Goal: Navigation & Orientation: Find specific page/section

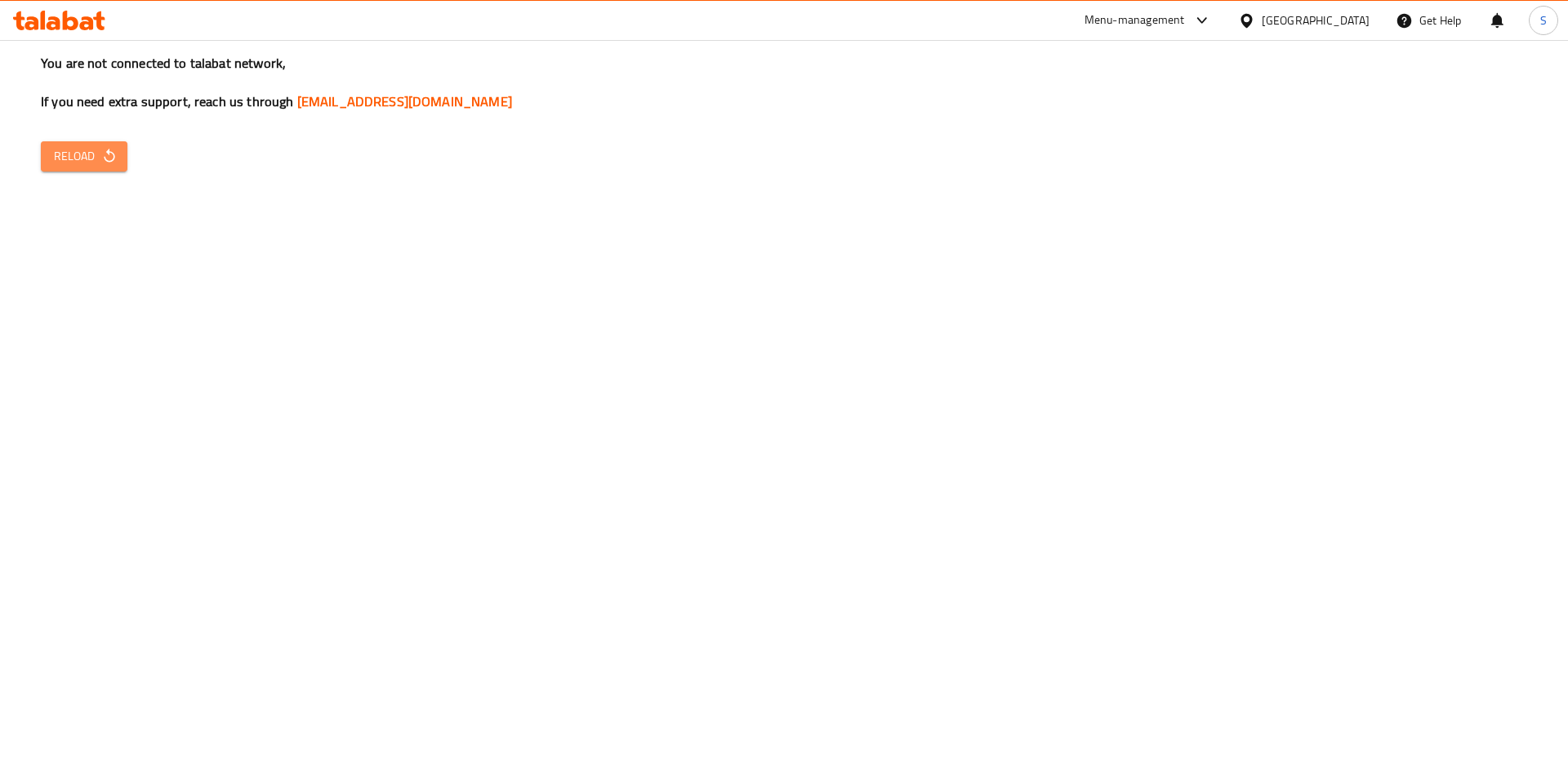
click at [85, 158] on span "Reload" at bounding box center [84, 156] width 60 height 20
click at [1262, 26] on div at bounding box center [1250, 20] width 24 height 18
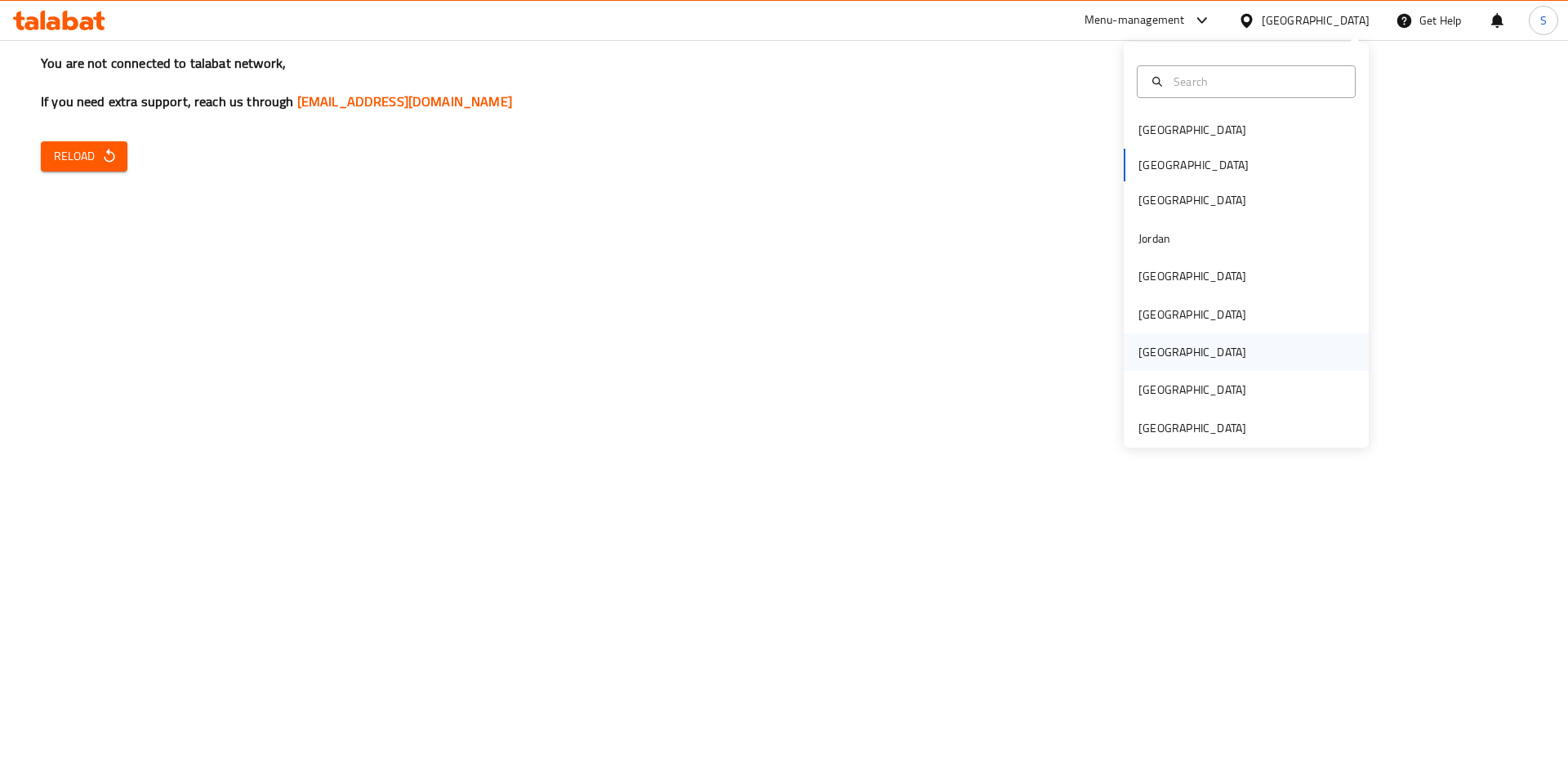
click at [1138, 356] on div "[GEOGRAPHIC_DATA]" at bounding box center [1192, 352] width 108 height 18
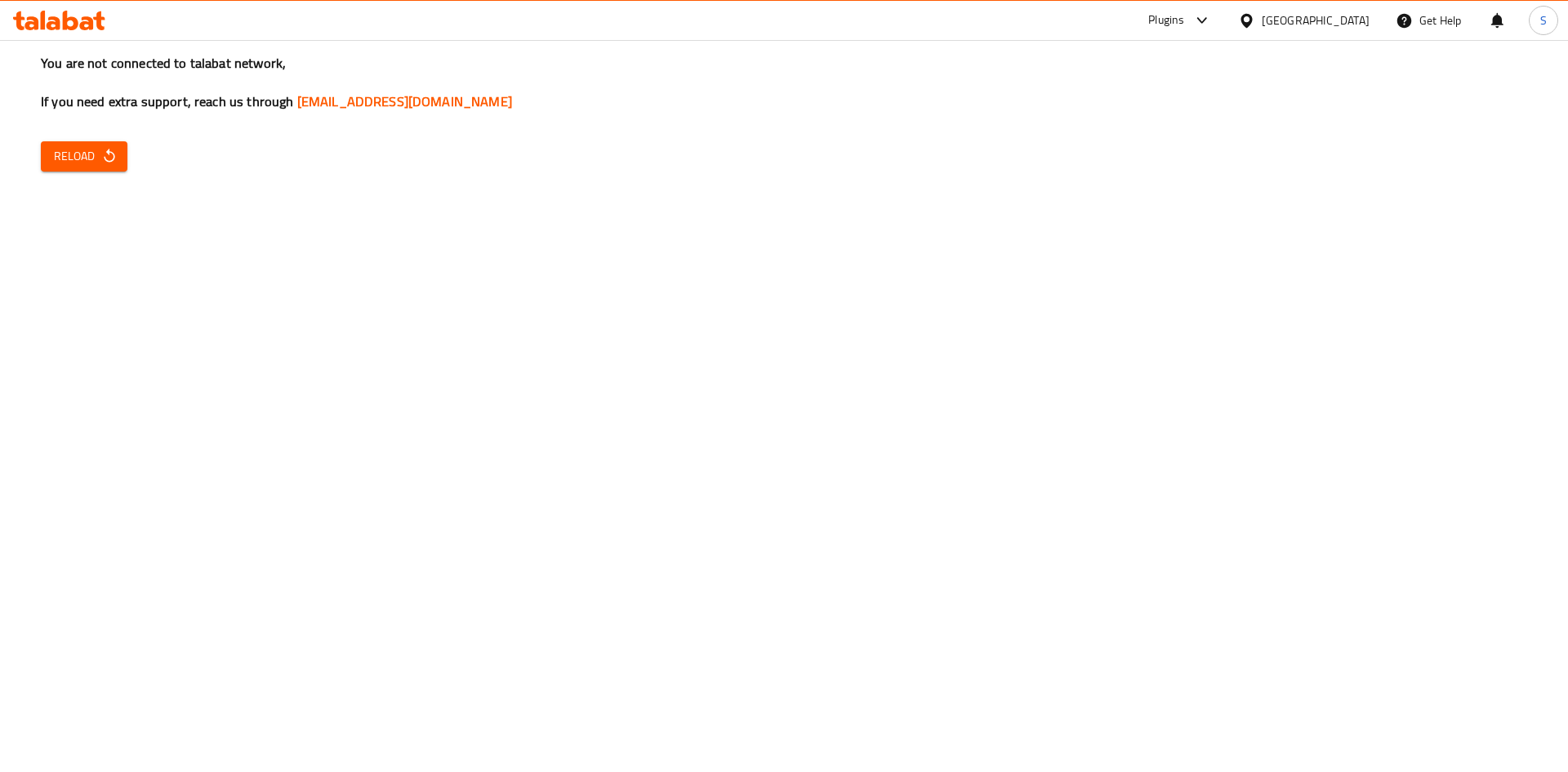
click at [62, 158] on span "Reload" at bounding box center [84, 156] width 60 height 20
click at [72, 159] on span "Reload" at bounding box center [84, 156] width 60 height 20
click at [52, 152] on button "Reload" at bounding box center [84, 156] width 86 height 30
click at [77, 146] on span "Reload" at bounding box center [84, 156] width 60 height 20
drag, startPoint x: 0, startPoint y: 0, endPoint x: 77, endPoint y: 147, distance: 165.9
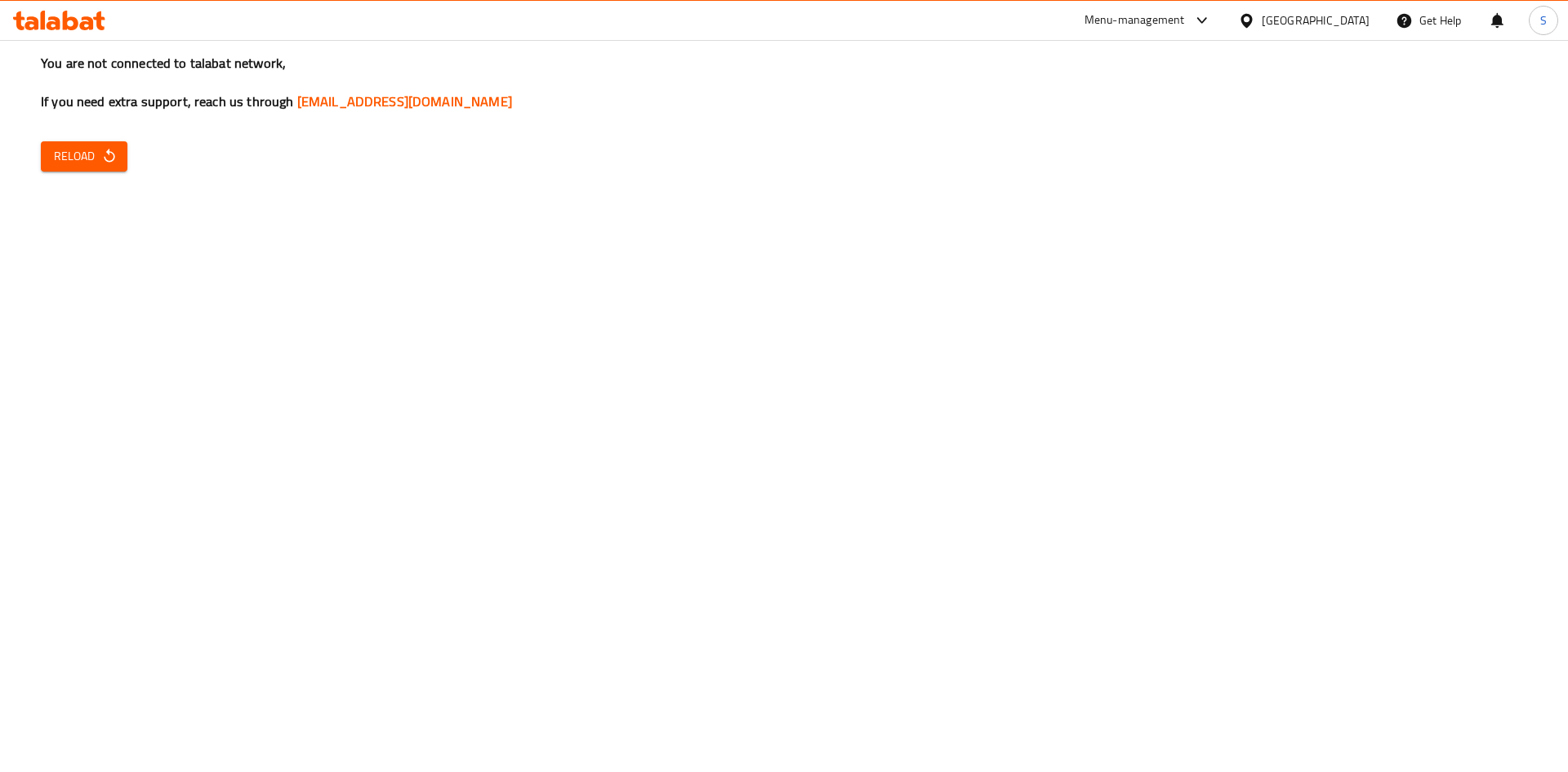
click at [77, 147] on span "Reload" at bounding box center [84, 156] width 60 height 20
click at [103, 169] on button "Reload" at bounding box center [84, 156] width 86 height 30
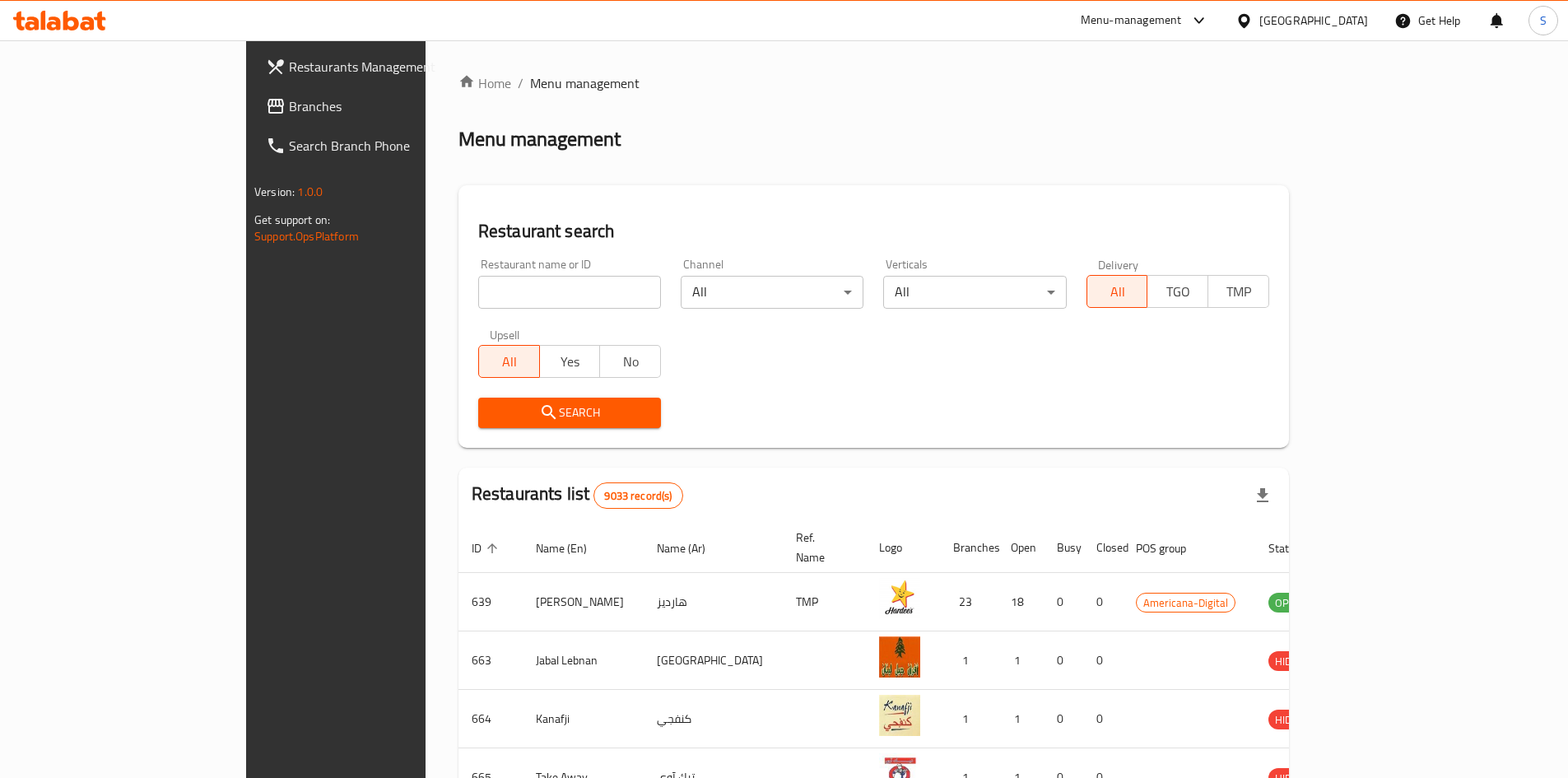
click at [289, 110] on span "Branches" at bounding box center [392, 105] width 206 height 19
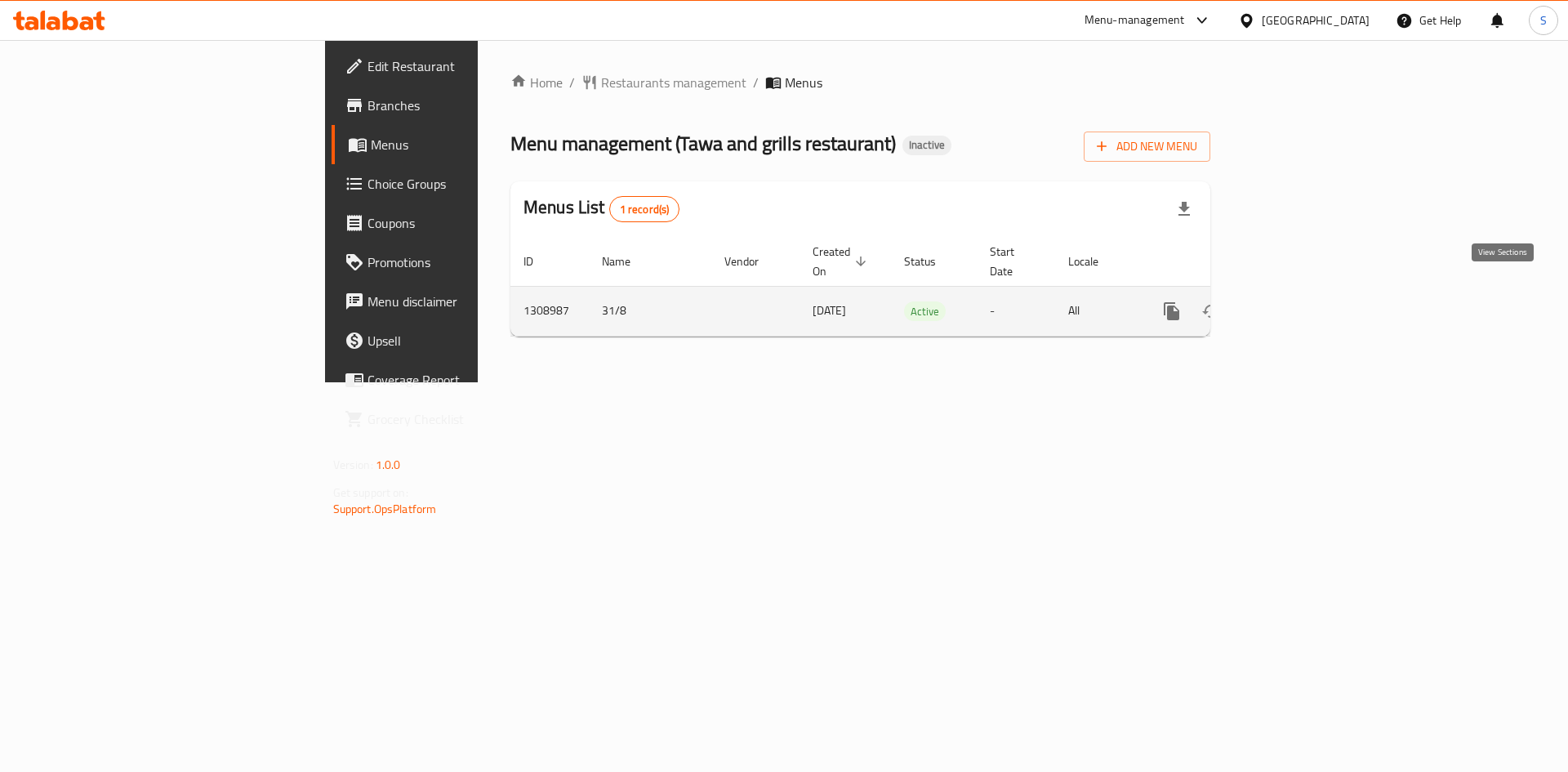
click at [1309, 292] on link "enhanced table" at bounding box center [1288, 311] width 39 height 39
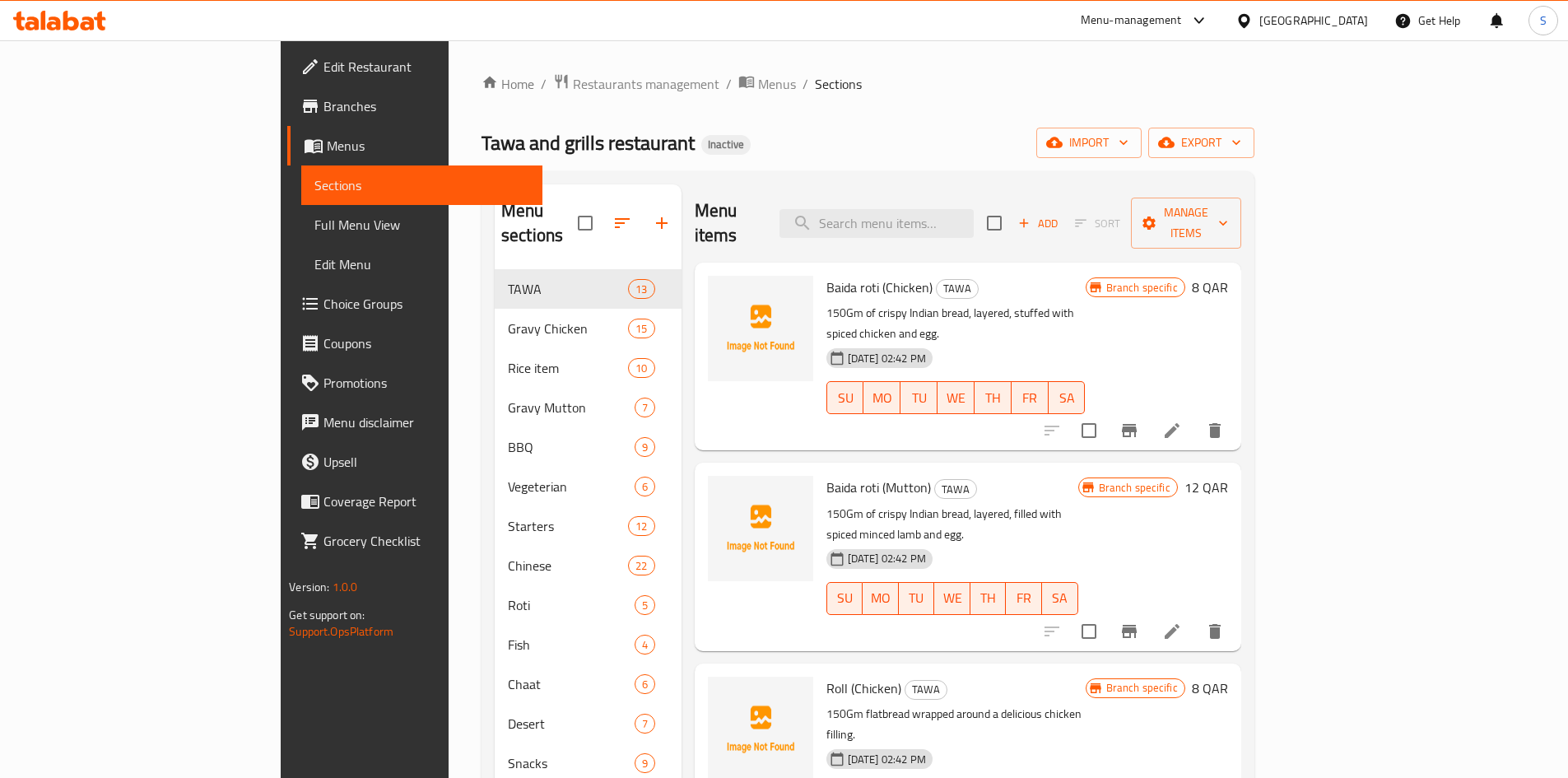
click at [314, 218] on span "Full Menu View" at bounding box center [421, 225] width 215 height 19
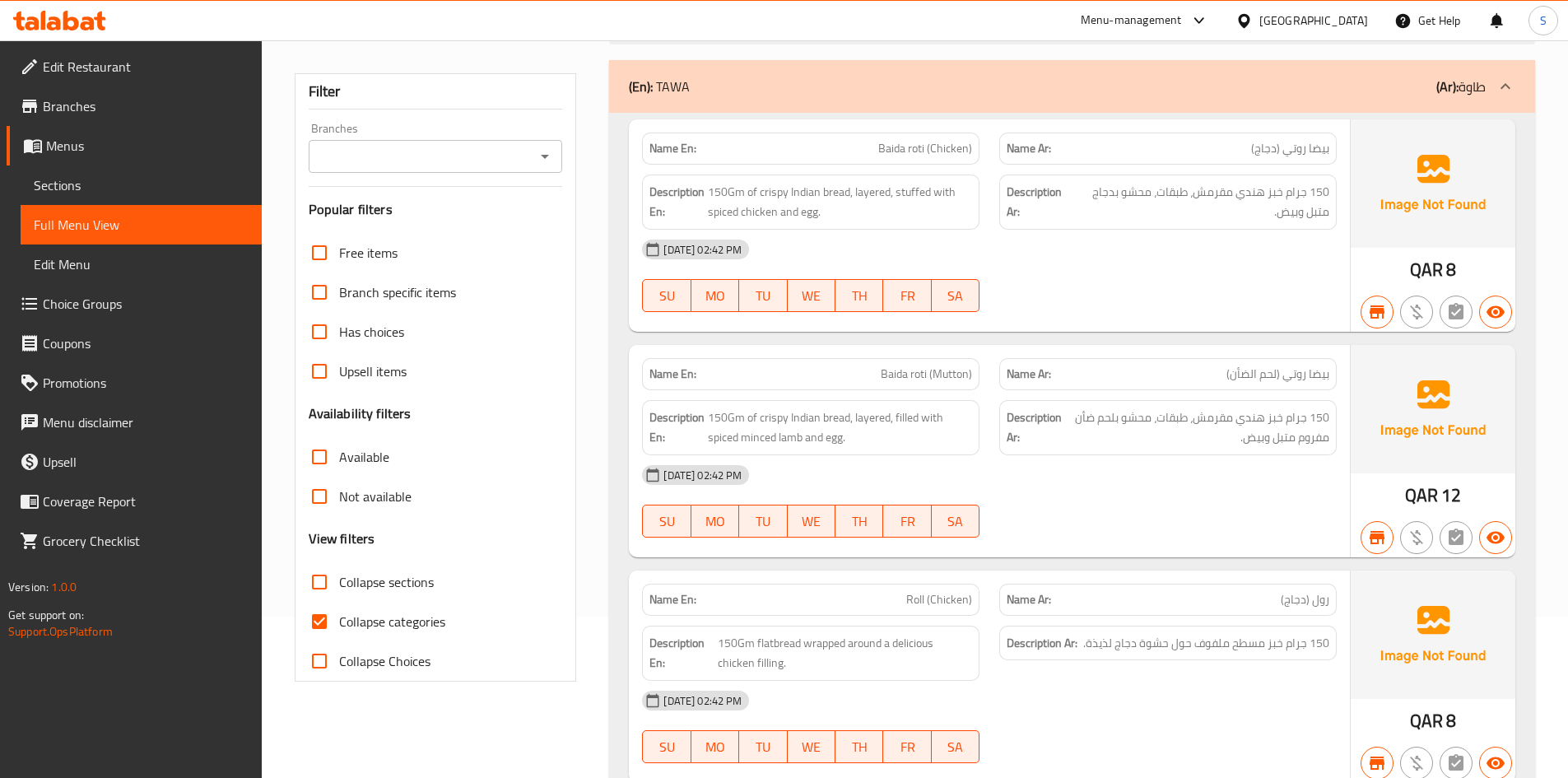
scroll to position [164, 0]
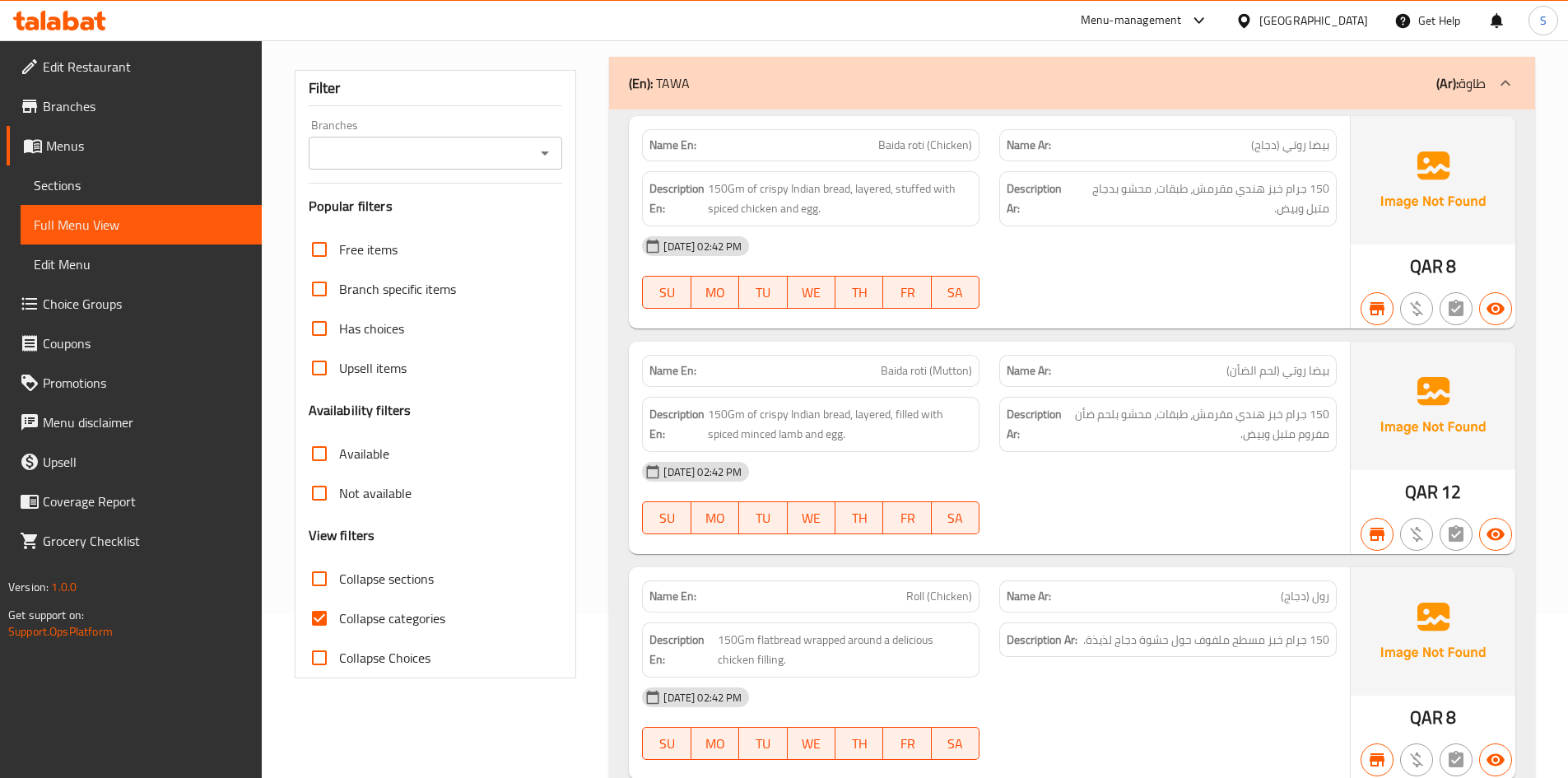
click at [382, 620] on span "Collapse categories" at bounding box center [392, 617] width 106 height 19
click at [339, 620] on input "Collapse categories" at bounding box center [319, 618] width 40 height 40
checkbox input "false"
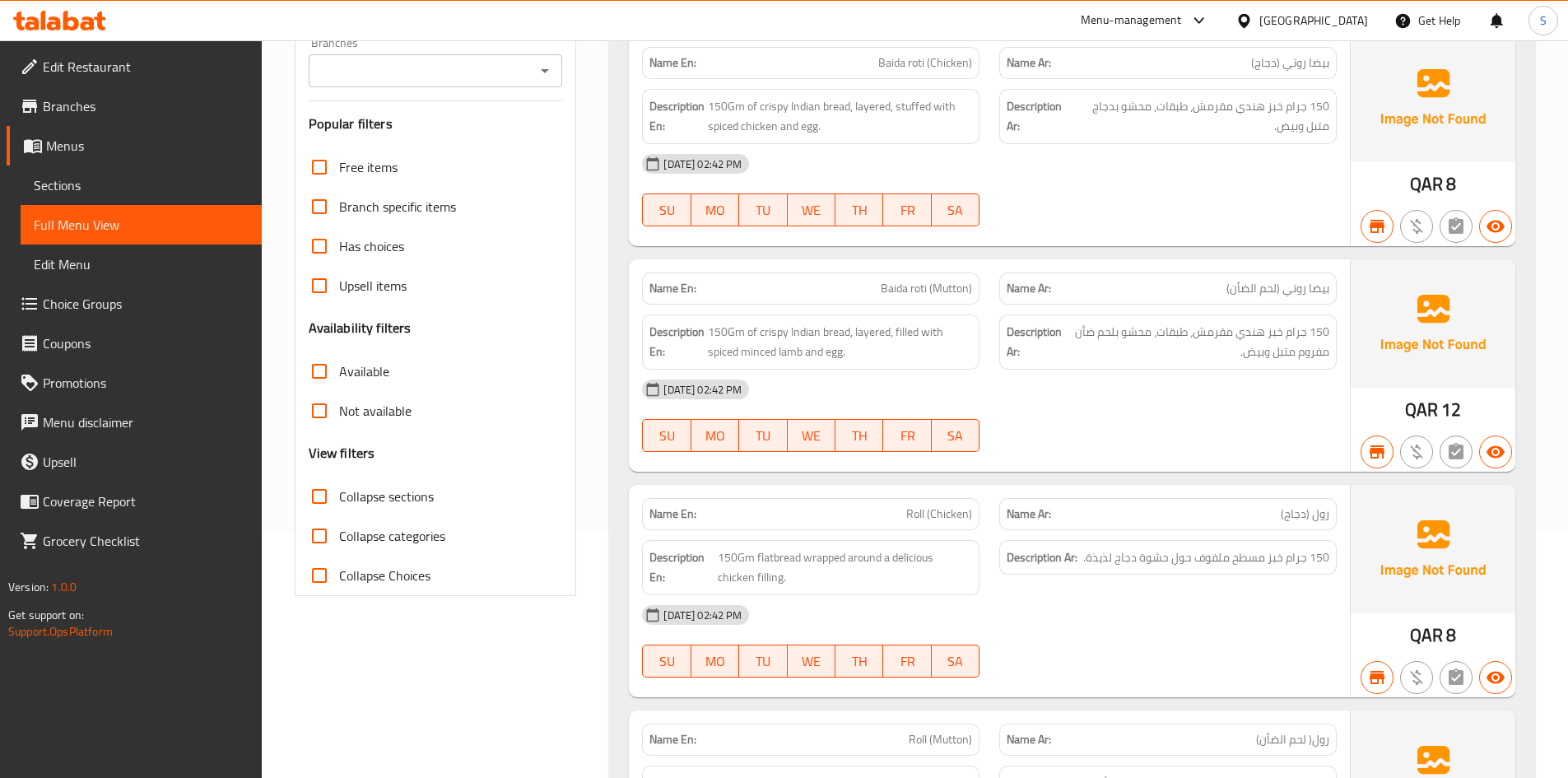
scroll to position [329, 0]
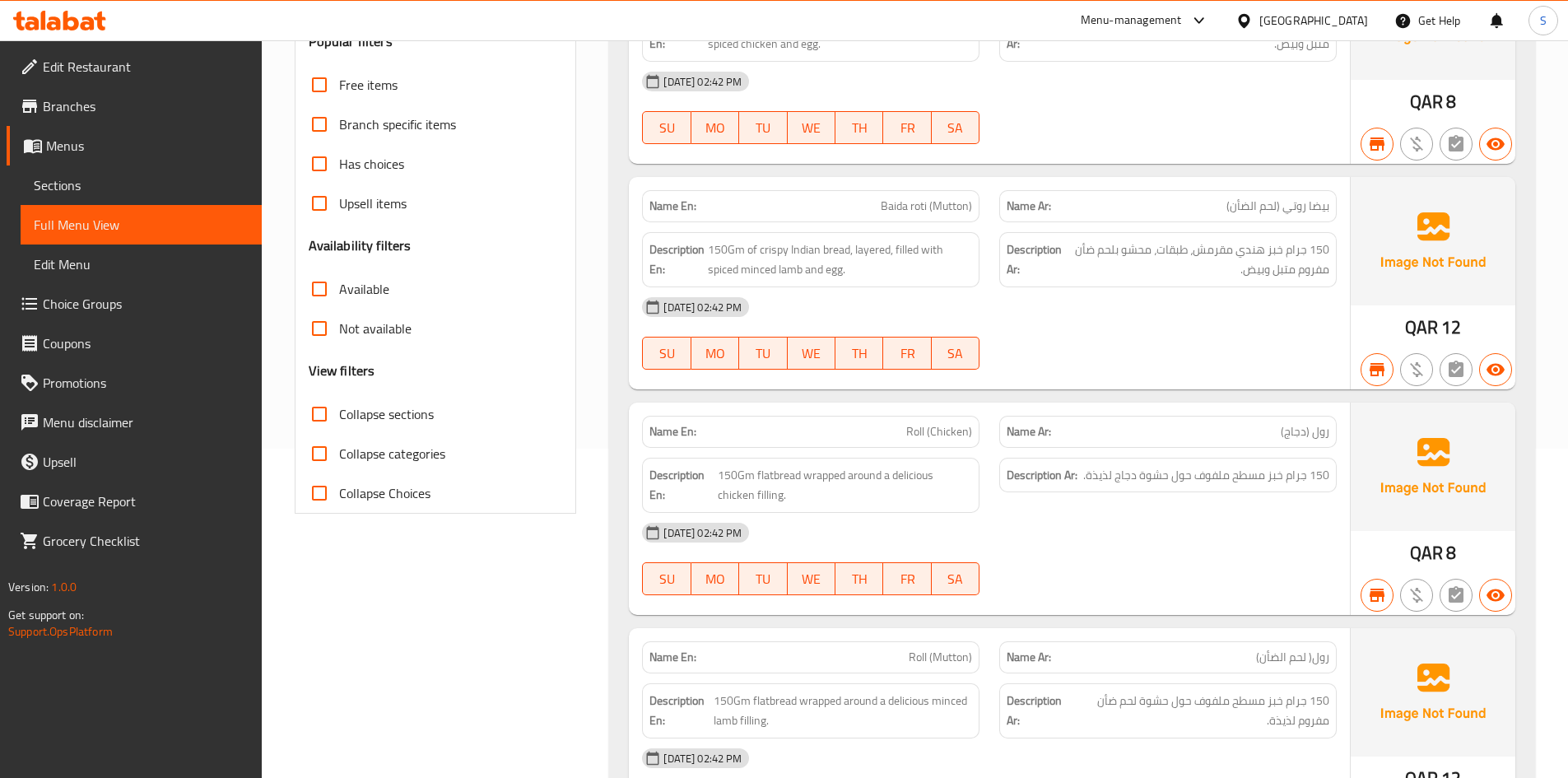
click at [384, 419] on span "Collapse sections" at bounding box center [386, 413] width 94 height 19
click at [339, 419] on input "Collapse sections" at bounding box center [319, 414] width 40 height 40
checkbox input "true"
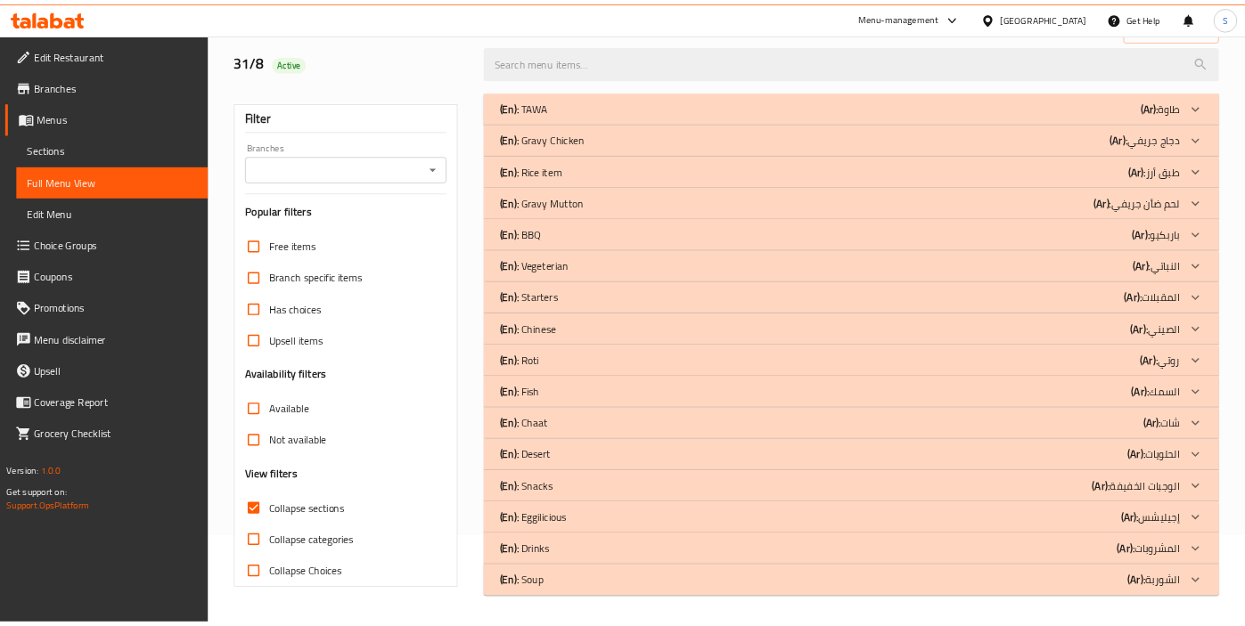
scroll to position [118, 0]
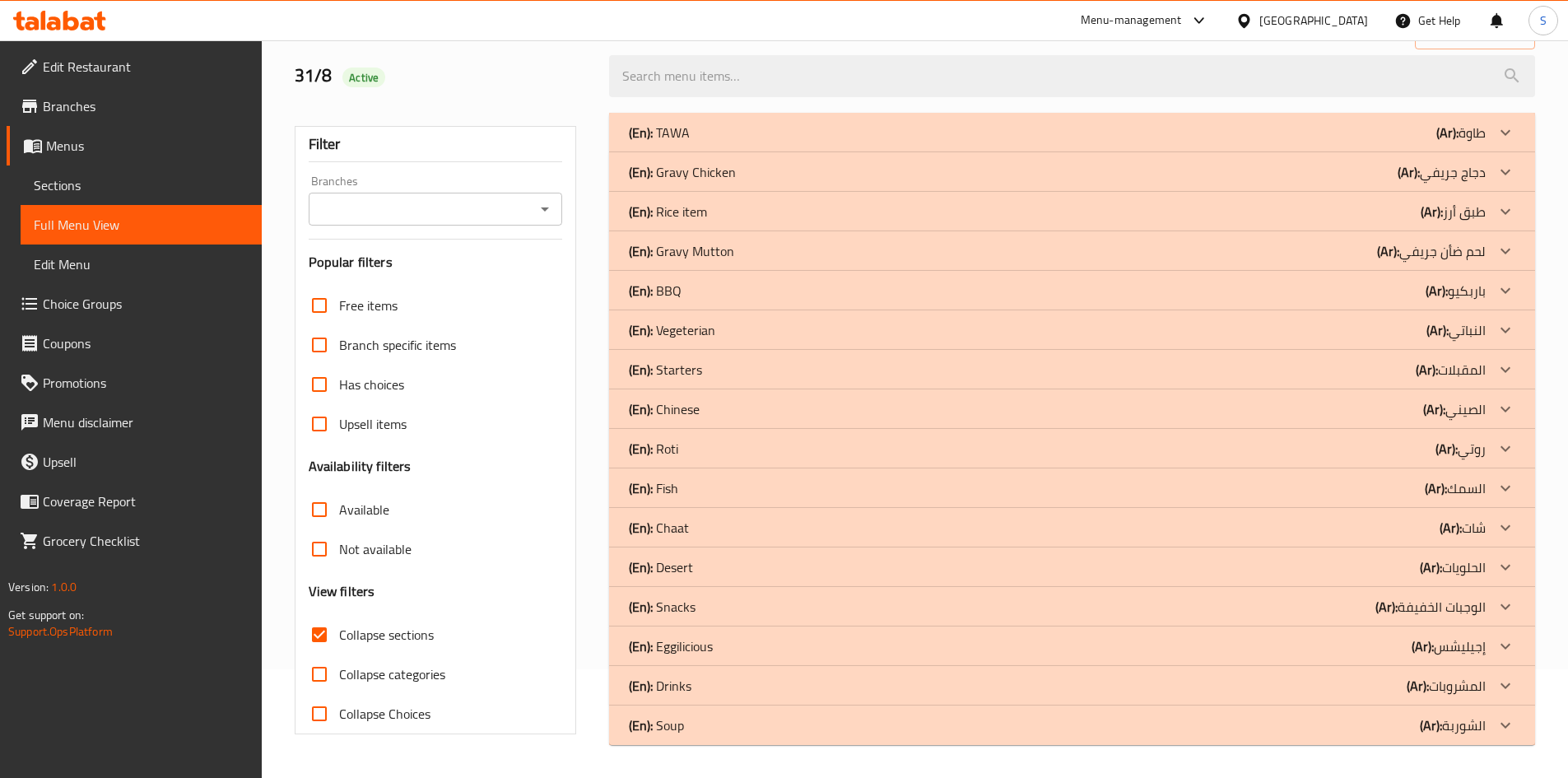
click at [1368, 377] on div "(En): Starters (Ar): المقبلات" at bounding box center [1058, 369] width 857 height 19
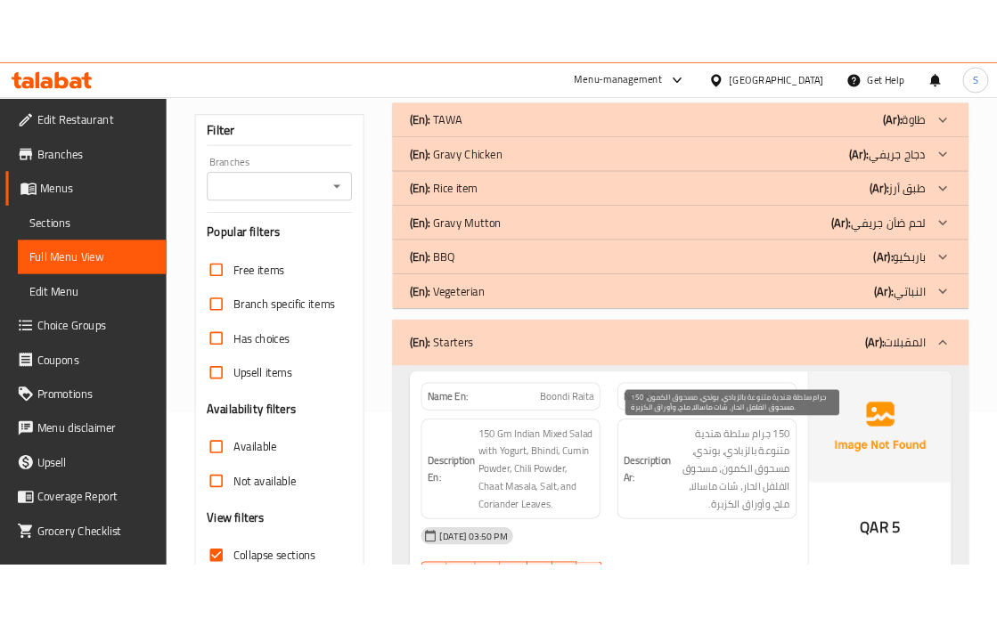
scroll to position [296, 0]
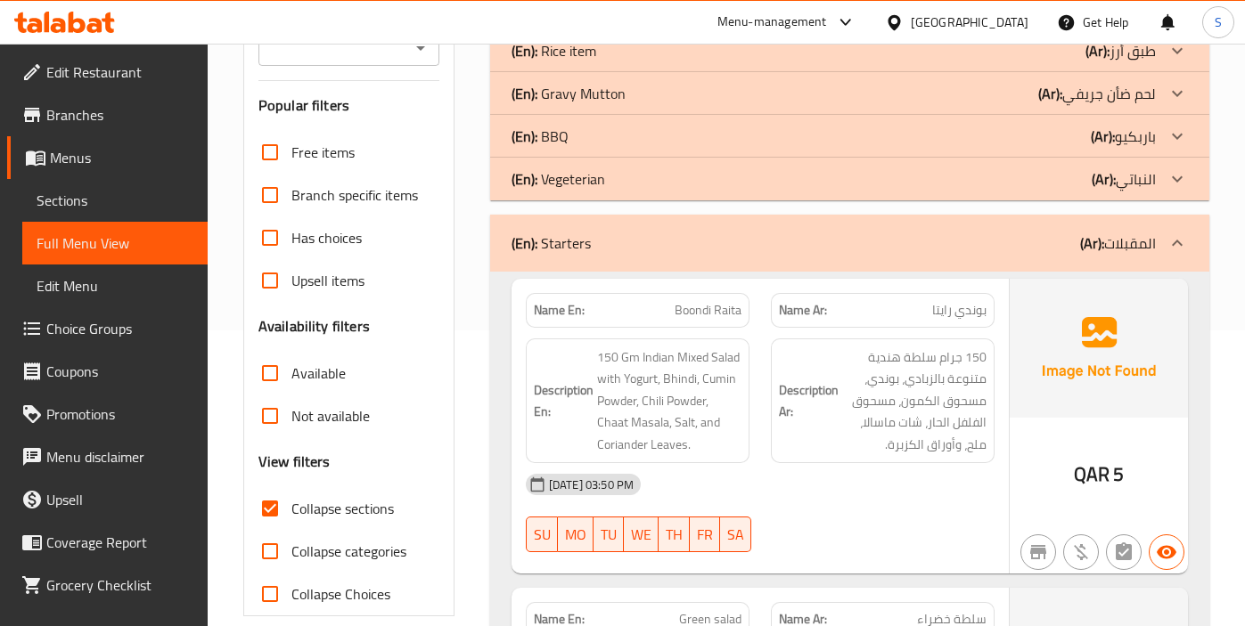
click at [1078, 396] on img at bounding box center [1098, 348] width 178 height 139
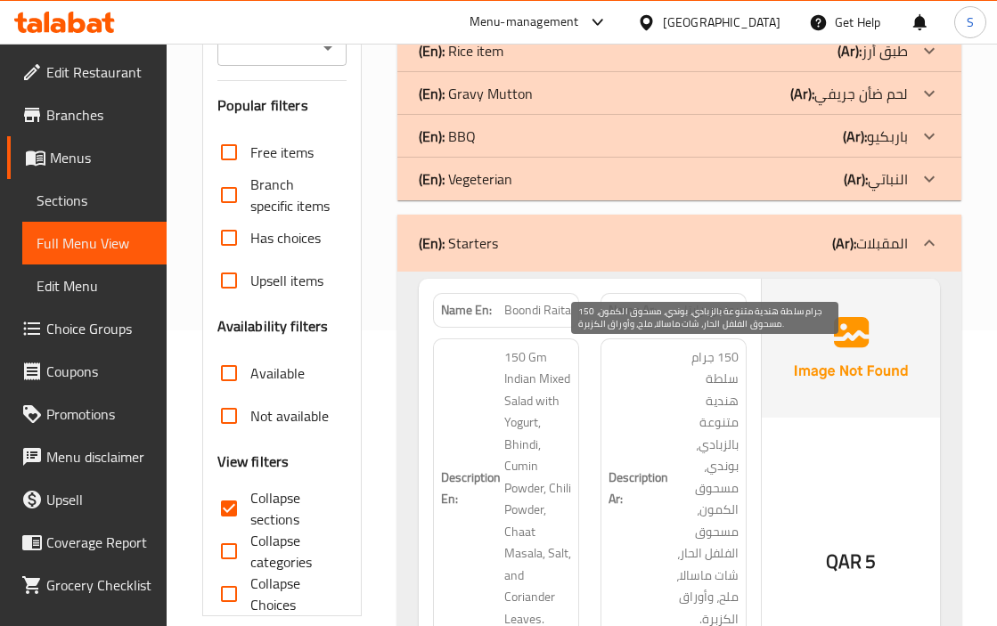
click at [721, 433] on span "150 جرام سلطة هندية متنوعة بالزبادي، بوندي، مسحوق الكمون، مسحوق الفلفل الحار، ش…" at bounding box center [705, 489] width 67 height 284
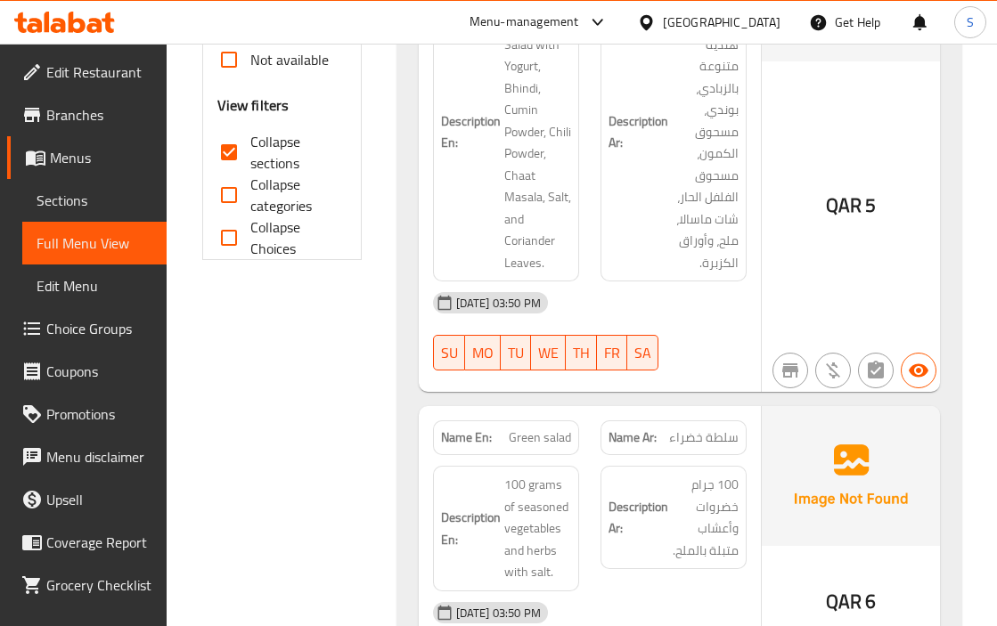
scroll to position [474, 0]
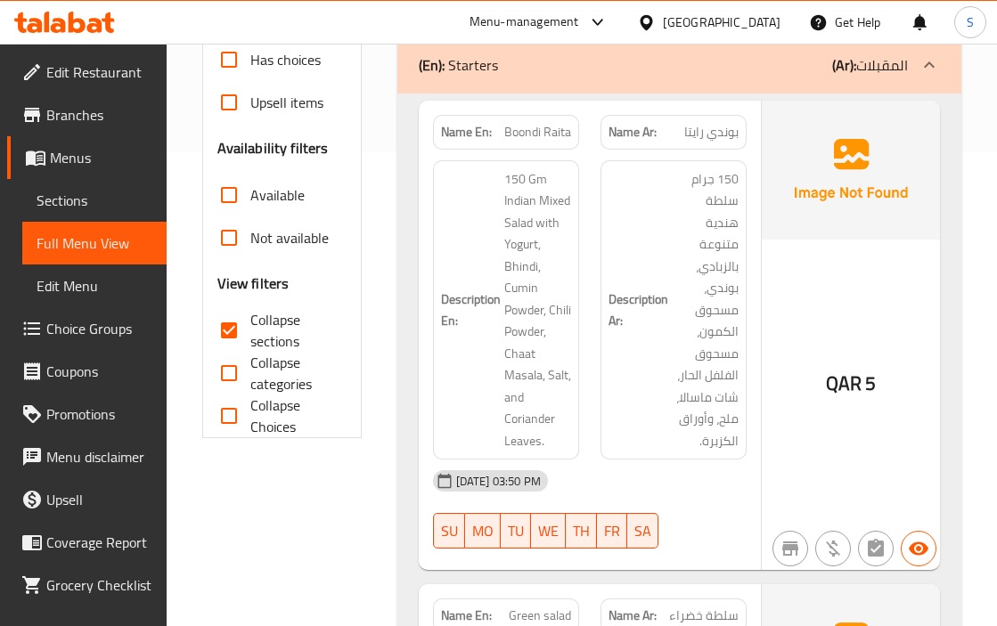
click at [539, 137] on span "Boondi Raita" at bounding box center [537, 132] width 67 height 19
copy span "Boondi Raita"
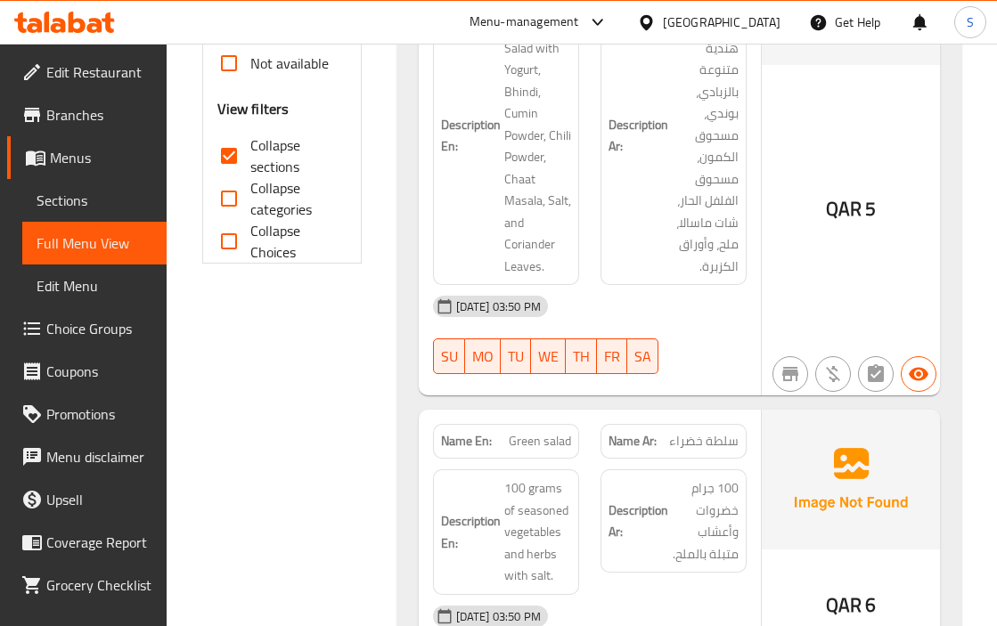
scroll to position [652, 0]
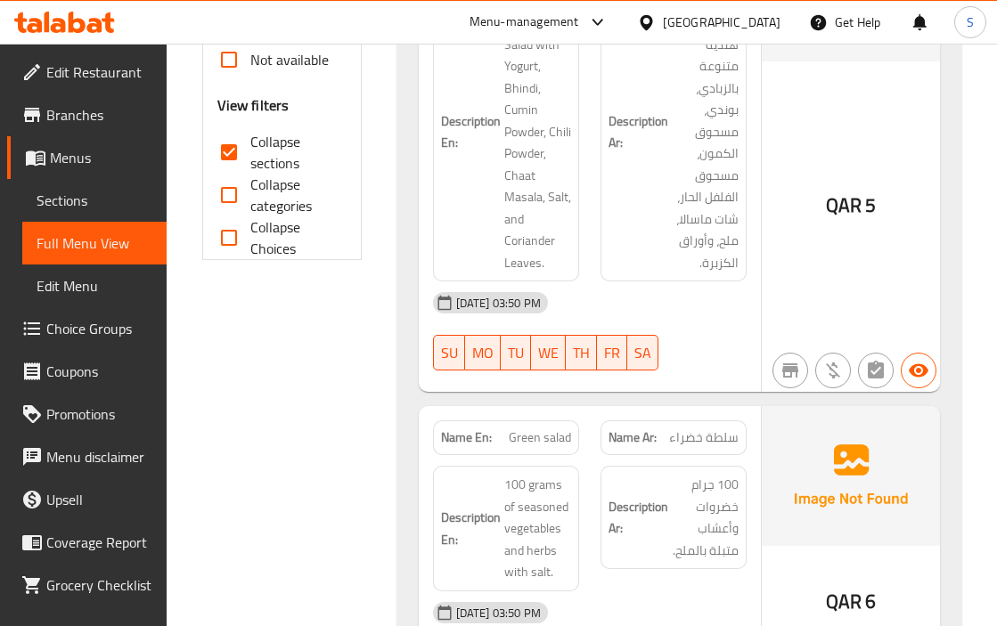
click at [708, 274] on div "Description Ar: 150 جرام سلطة هندية متنوعة بالزبادي، بوندي، مسحوق الكمون، مسحوق…" at bounding box center [674, 132] width 168 height 322
drag, startPoint x: 604, startPoint y: 223, endPoint x: 613, endPoint y: 206, distance: 19.1
click at [604, 223] on div "Description Ar: 150 جرام سلطة هندية متنوعة بالزبادي، بوندي، مسحوق الكمون، مسحوق…" at bounding box center [674, 132] width 146 height 300
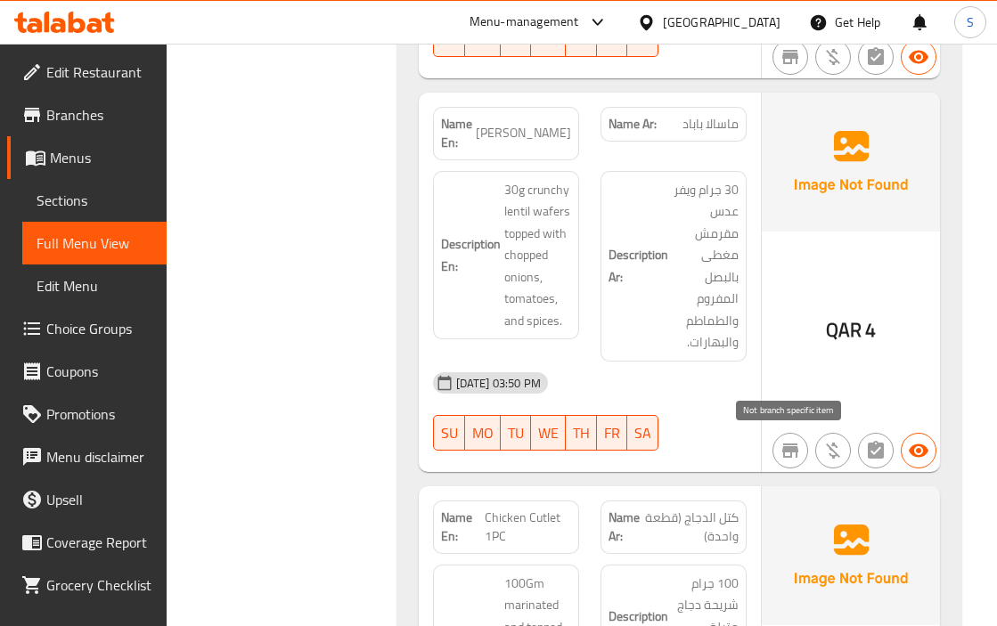
scroll to position [1454, 0]
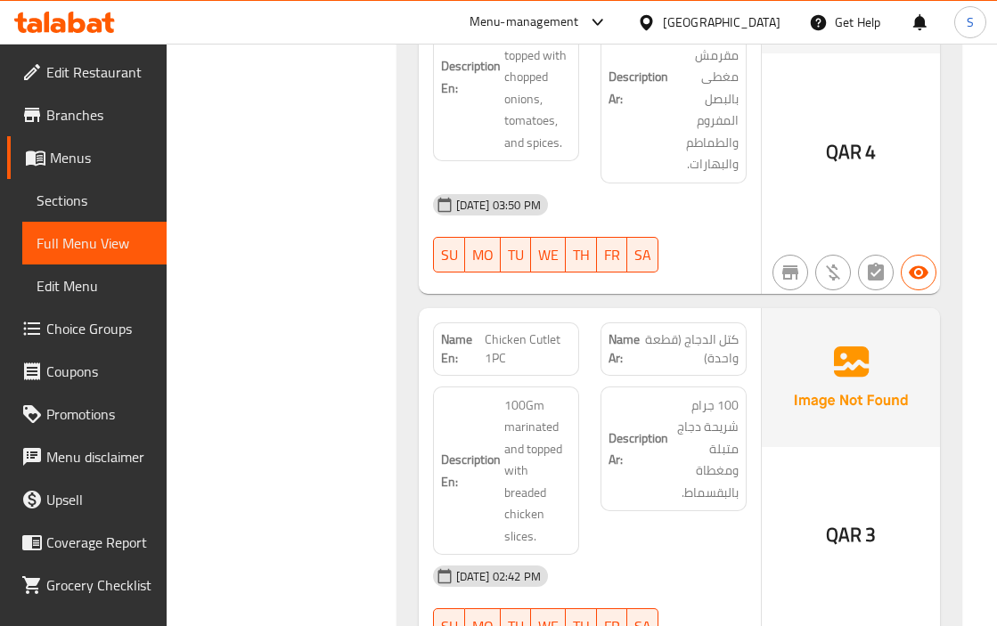
click at [535, 353] on span "Chicken Cutlet 1PC" at bounding box center [528, 349] width 86 height 37
copy span "Chicken Cutlet 1PC"
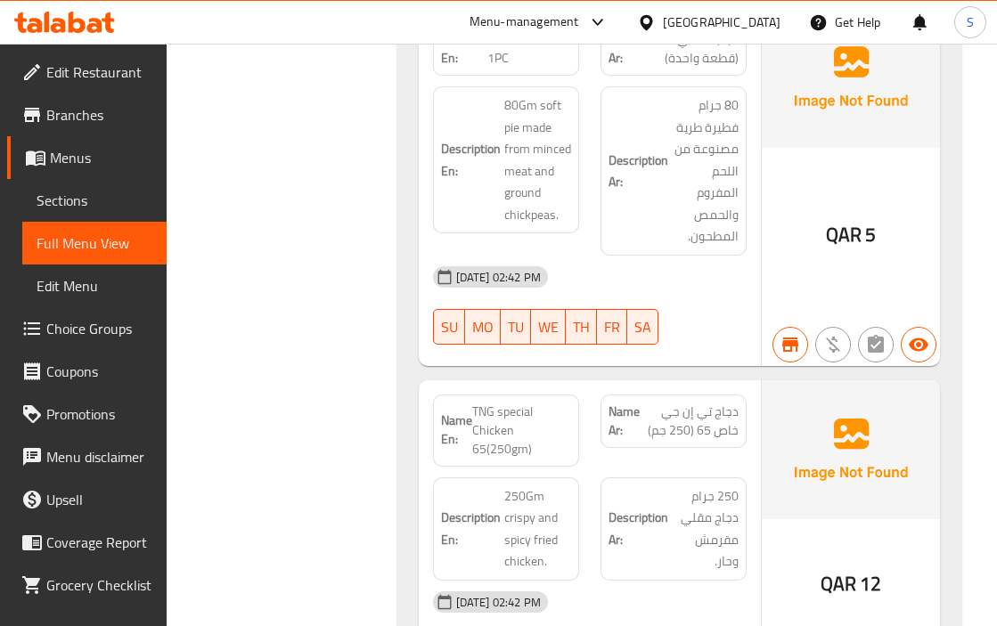
scroll to position [2167, 0]
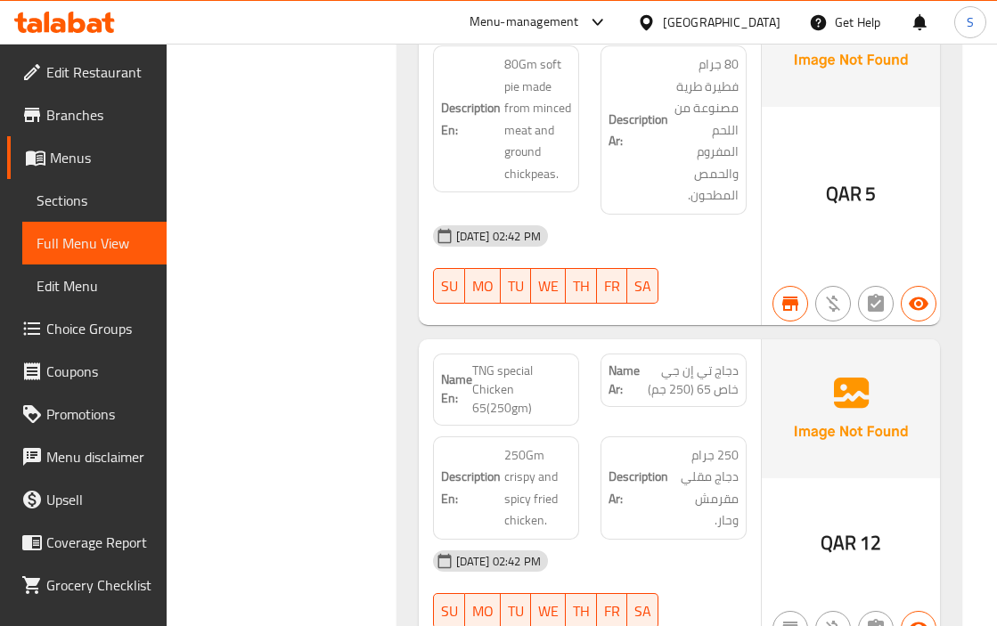
click at [544, 396] on span "TNG special Chicken 65(250gm)" at bounding box center [521, 390] width 99 height 56
copy span "TNG special Chicken 65(250gm)"
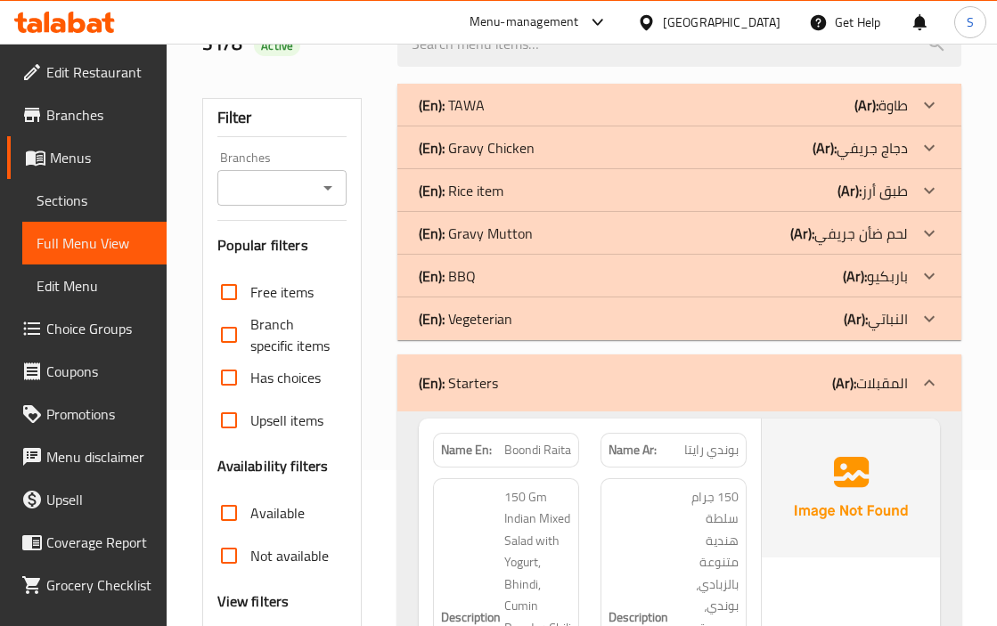
scroll to position [0, 0]
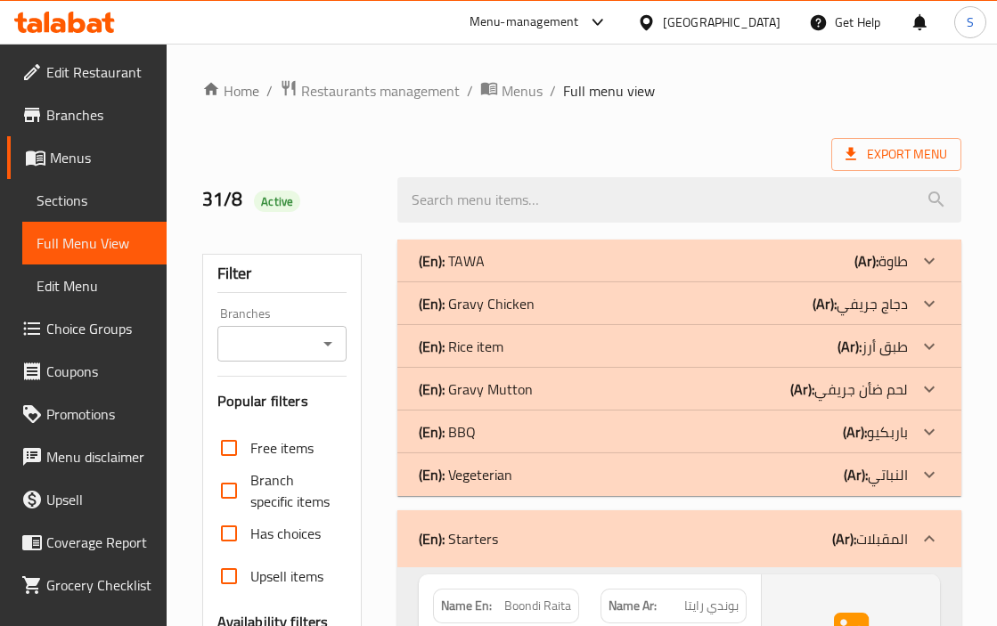
click at [891, 342] on p "(Ar): طبق أرز" at bounding box center [873, 346] width 70 height 21
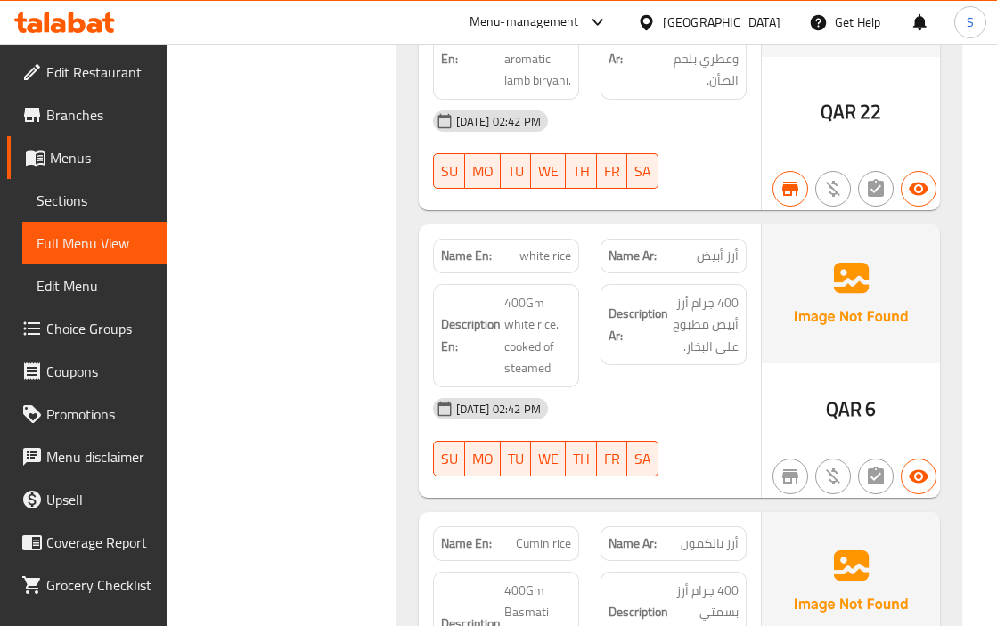
scroll to position [3029, 0]
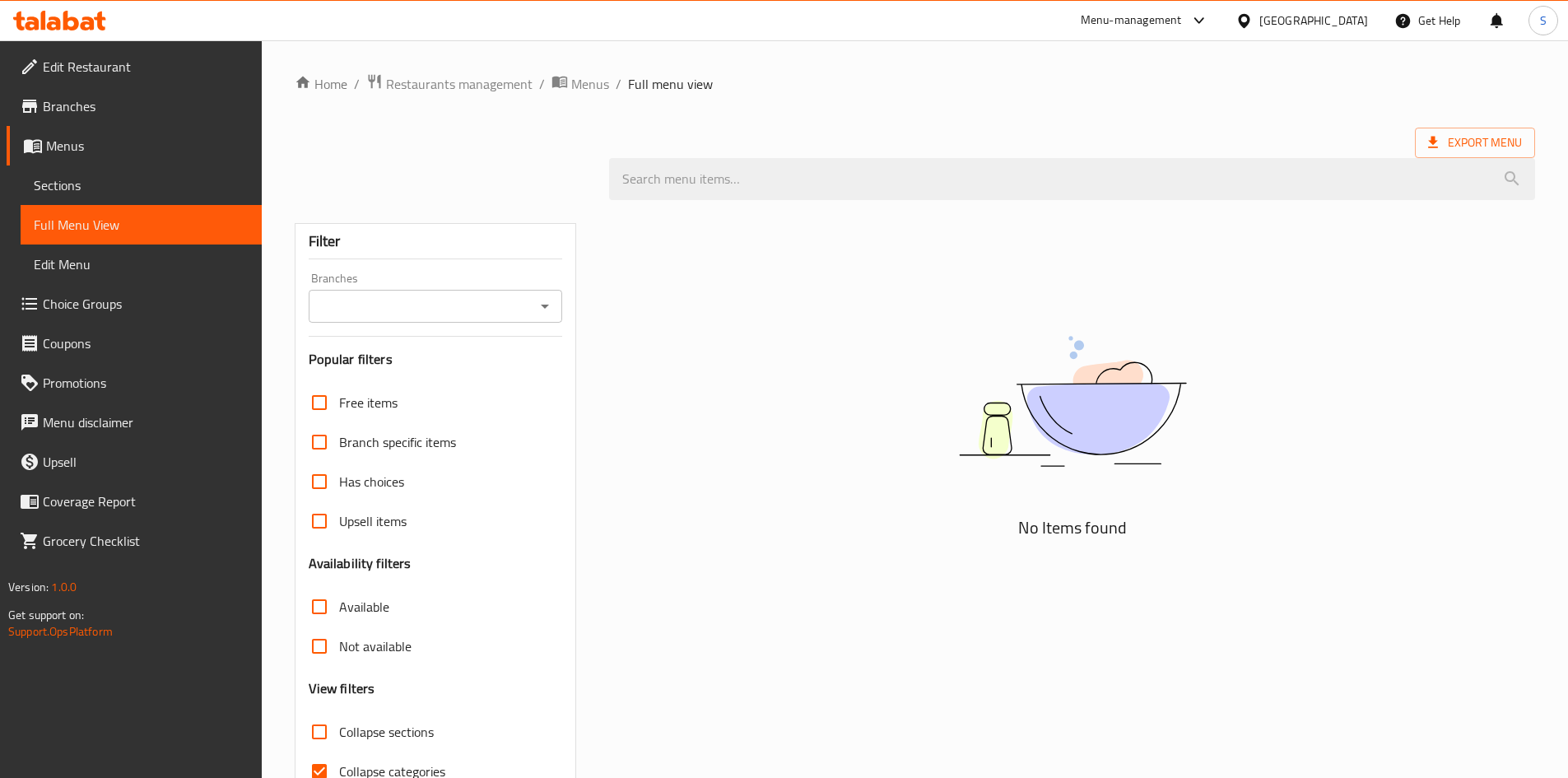
click at [1355, 20] on div "Egypt" at bounding box center [1314, 20] width 109 height 18
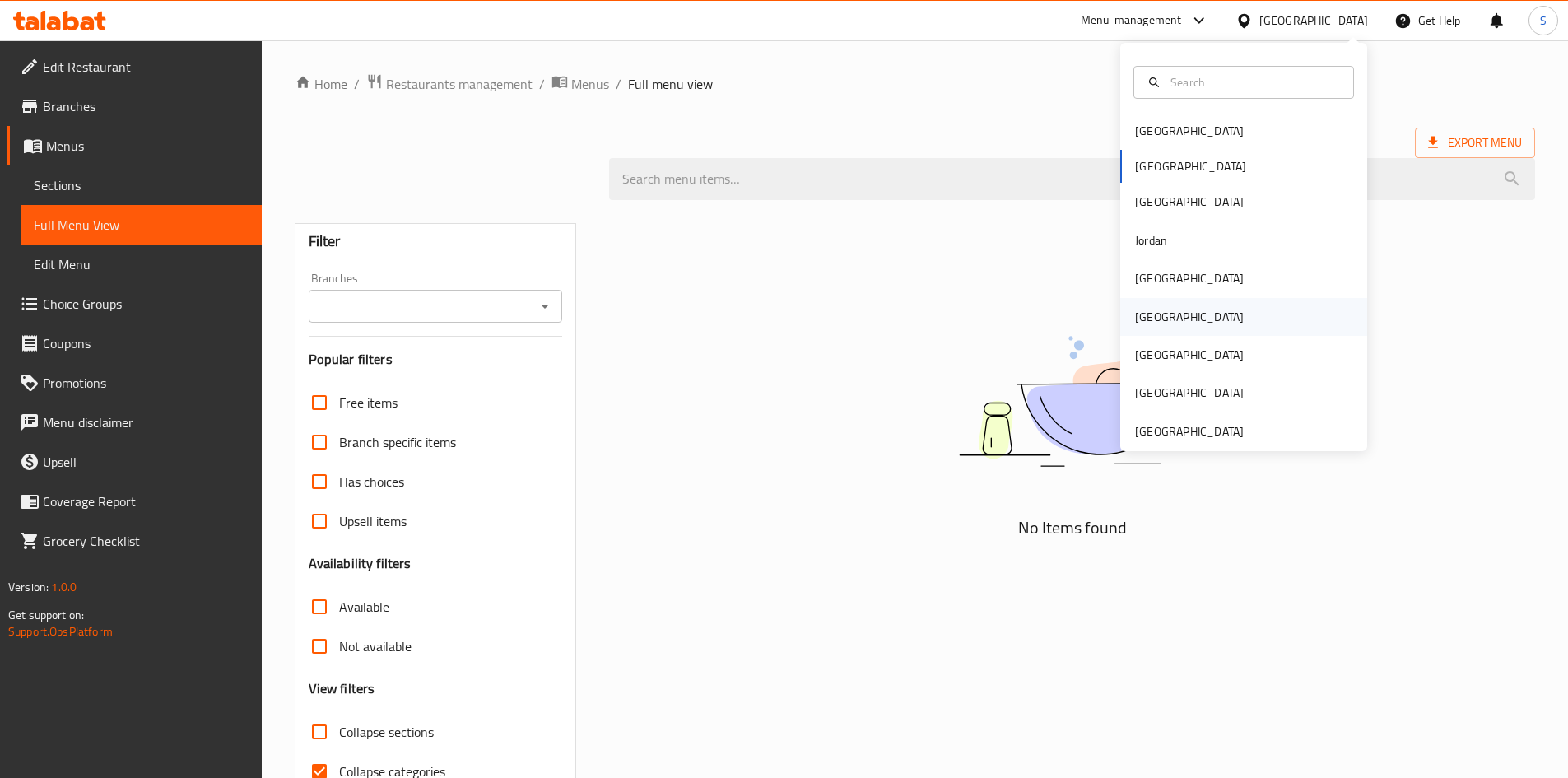
click at [1136, 329] on div "[GEOGRAPHIC_DATA]" at bounding box center [1189, 317] width 135 height 38
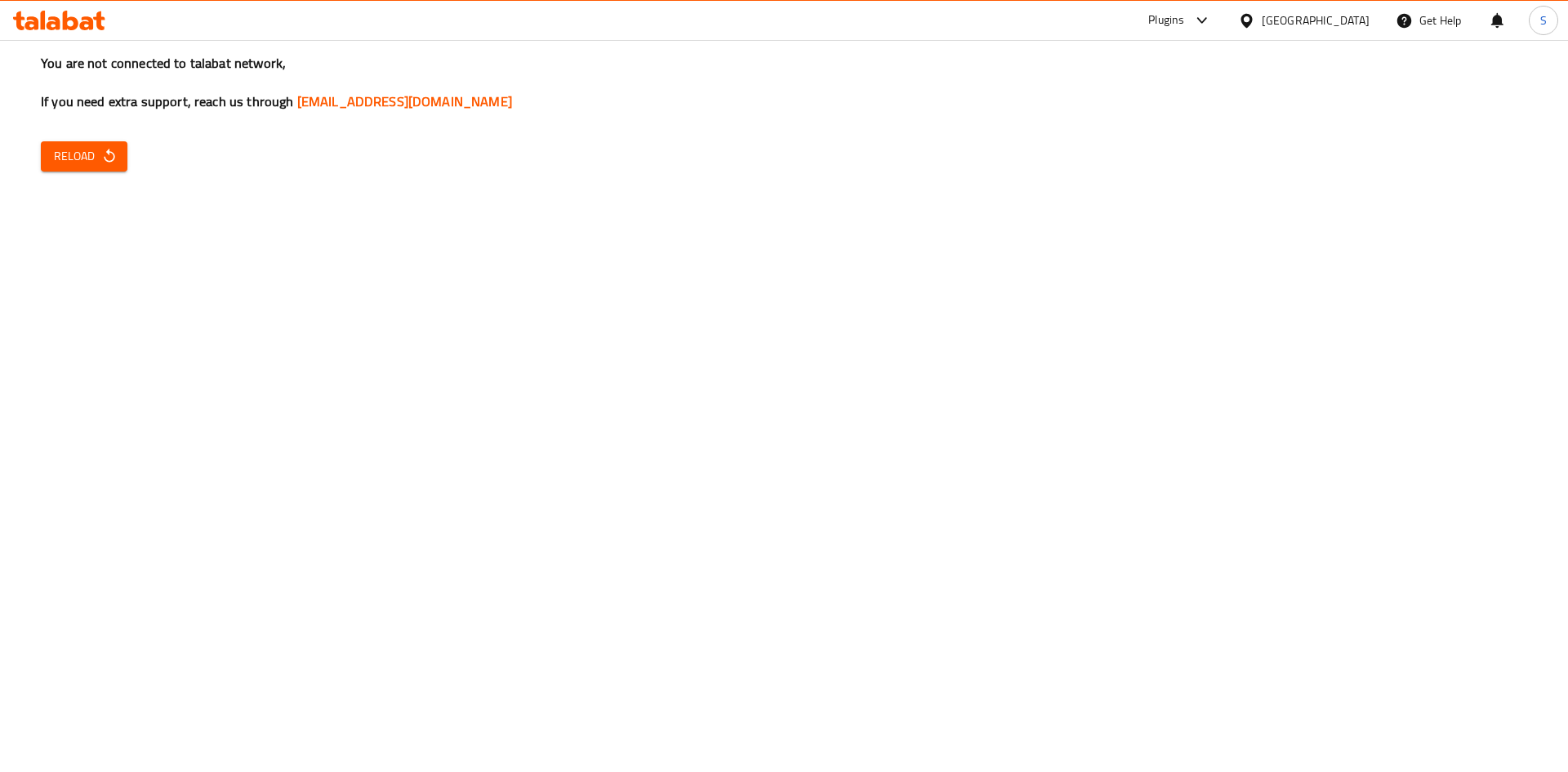
click at [111, 137] on div "You are not connected to talabat network, If you need extra support, reach us t…" at bounding box center [784, 386] width 1568 height 772
click at [109, 149] on icon "button" at bounding box center [109, 156] width 16 height 17
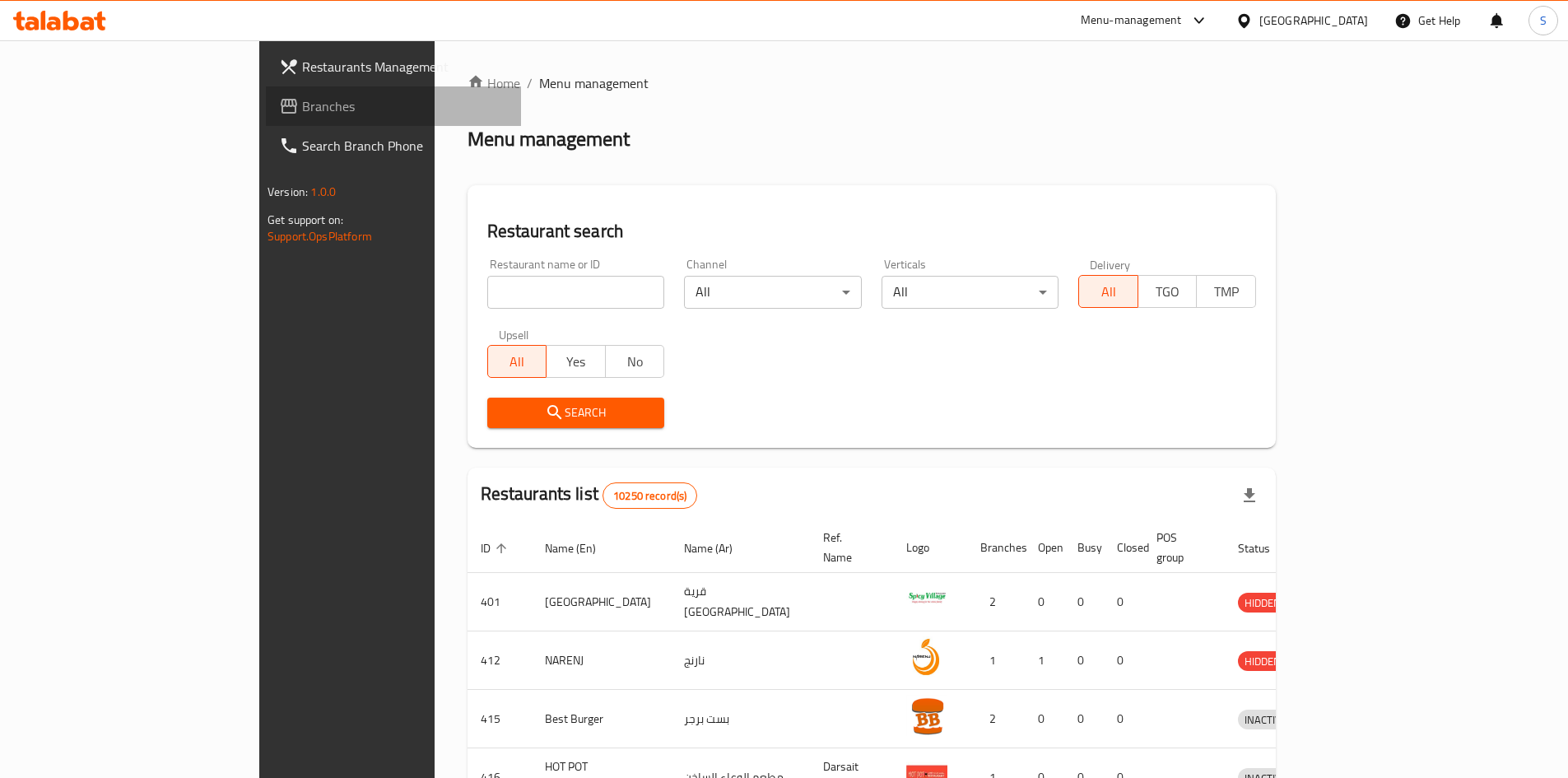
click at [302, 101] on span "Branches" at bounding box center [405, 105] width 206 height 19
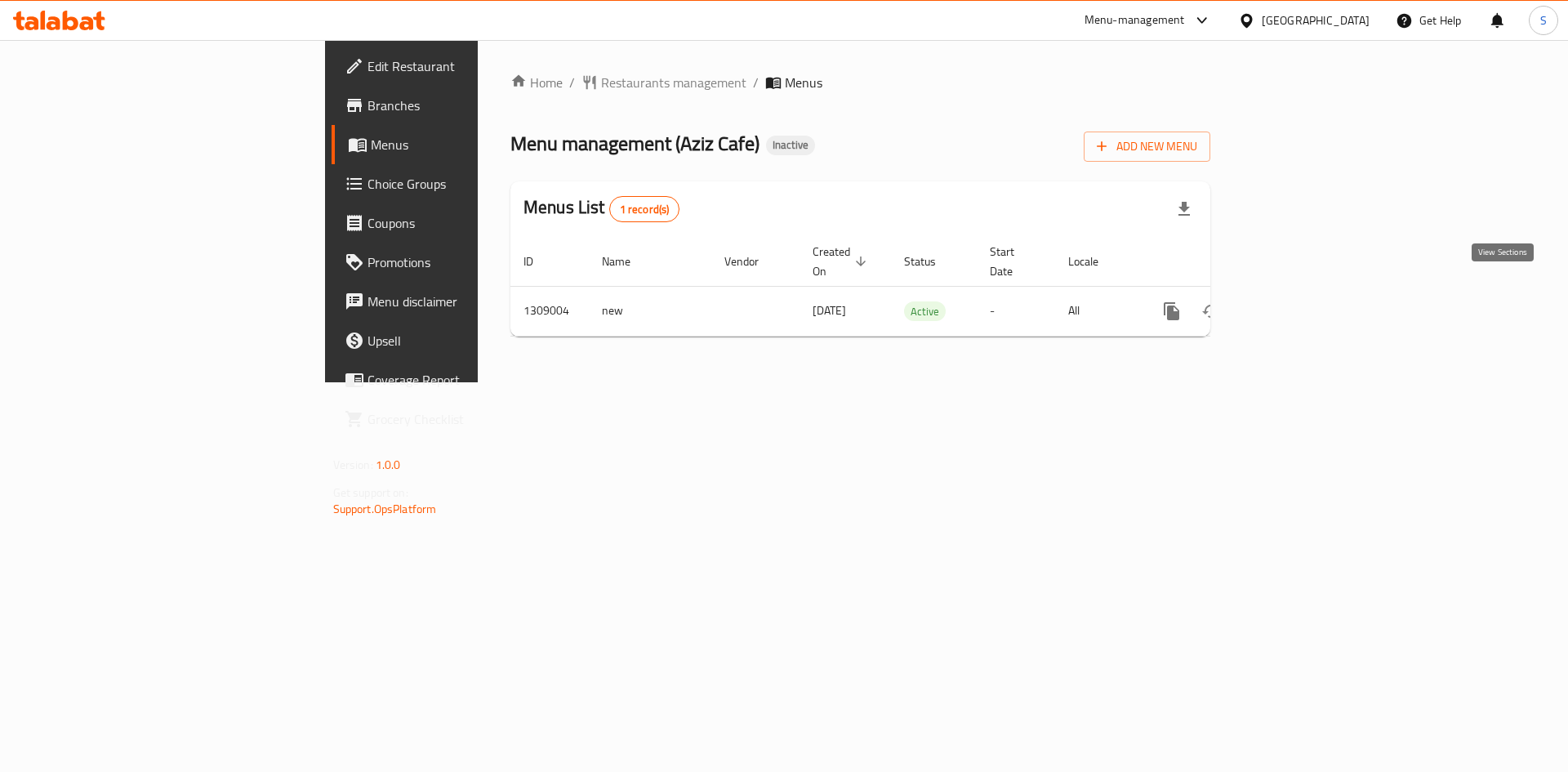
click at [1309, 292] on link "enhanced table" at bounding box center [1288, 311] width 39 height 39
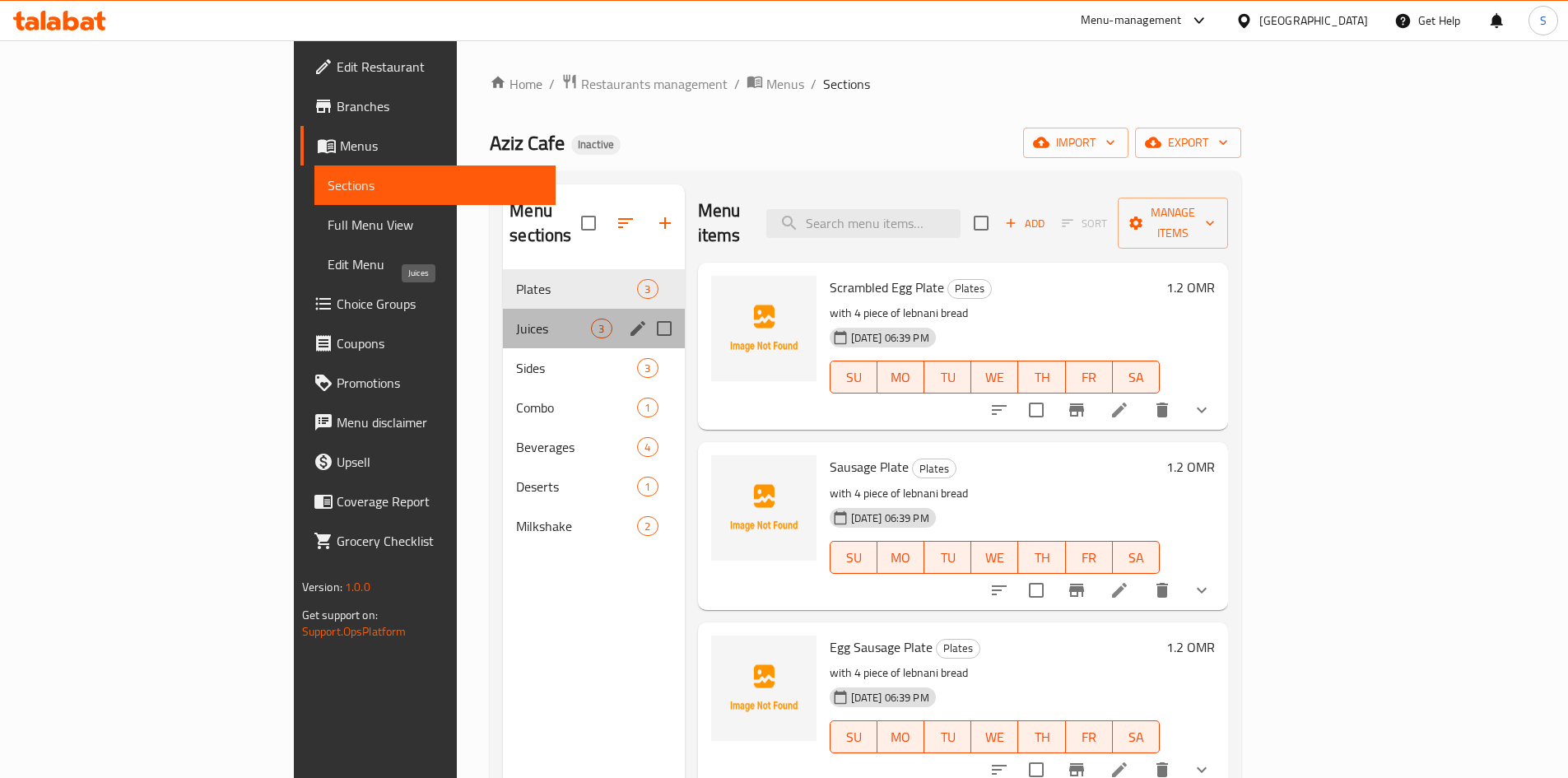
click at [517, 319] on span "Juices" at bounding box center [553, 328] width 75 height 19
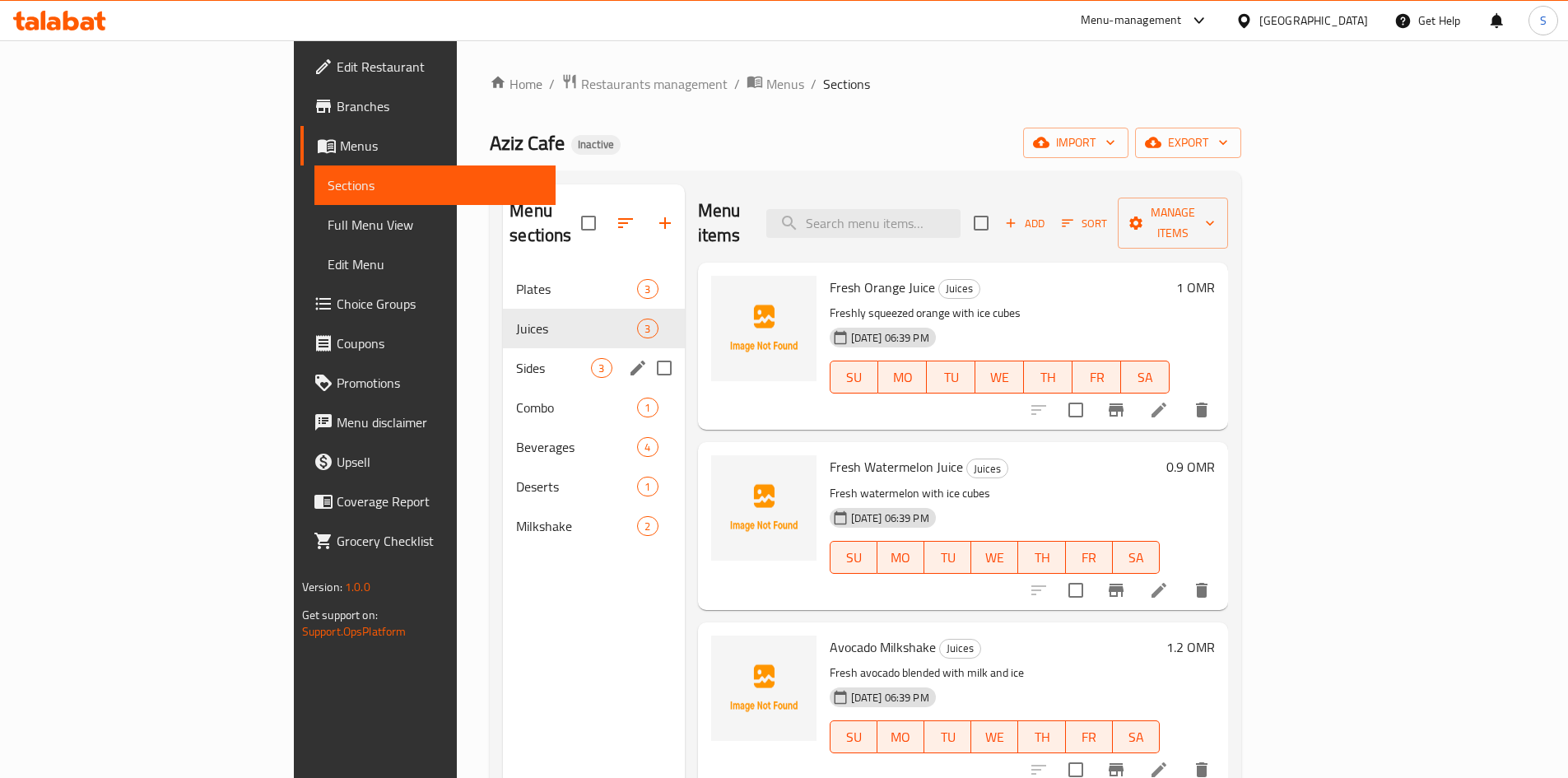
click at [503, 357] on div "Sides 3" at bounding box center [593, 368] width 181 height 40
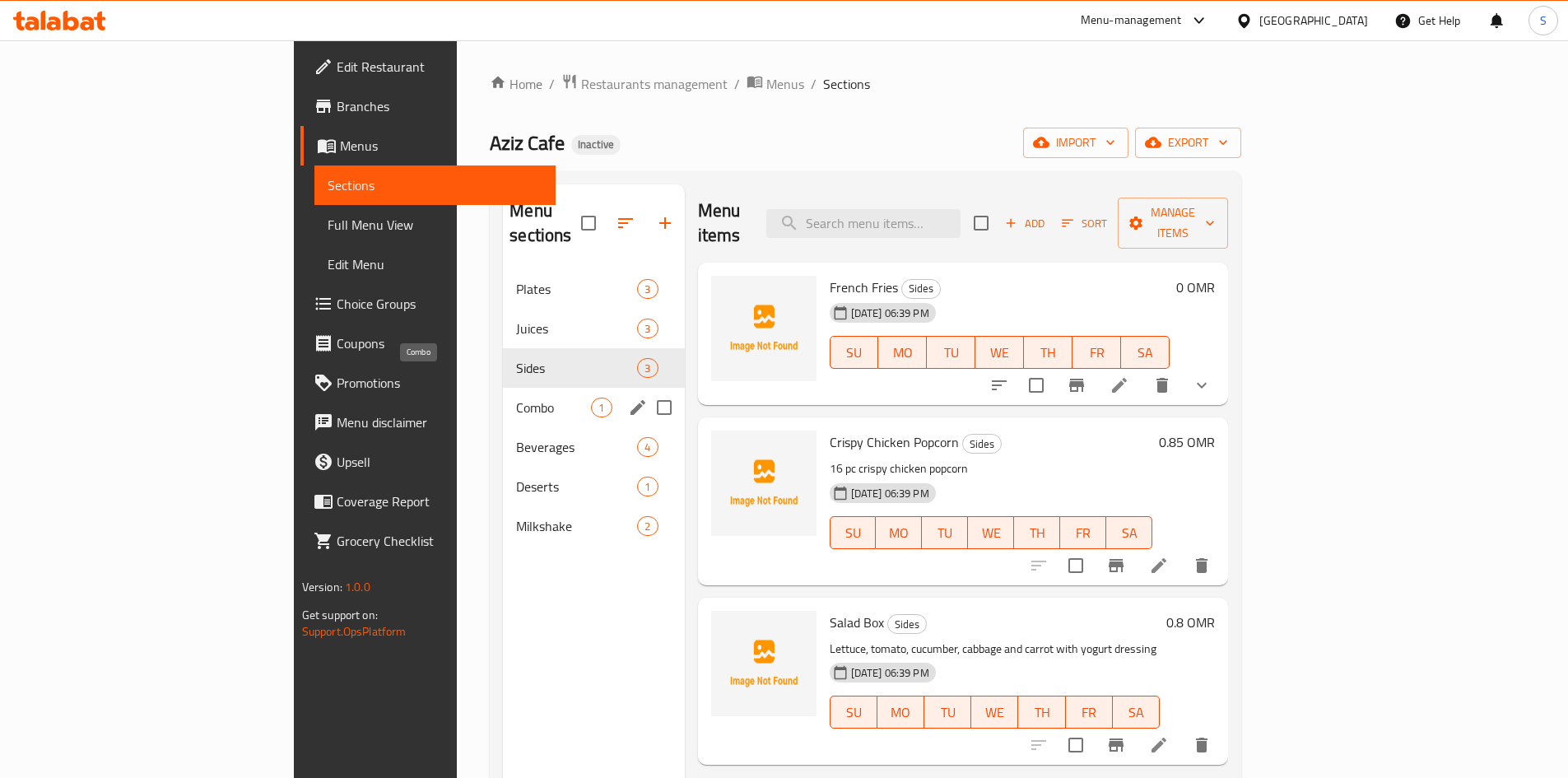
click at [517, 397] on span "Combo" at bounding box center [553, 407] width 75 height 19
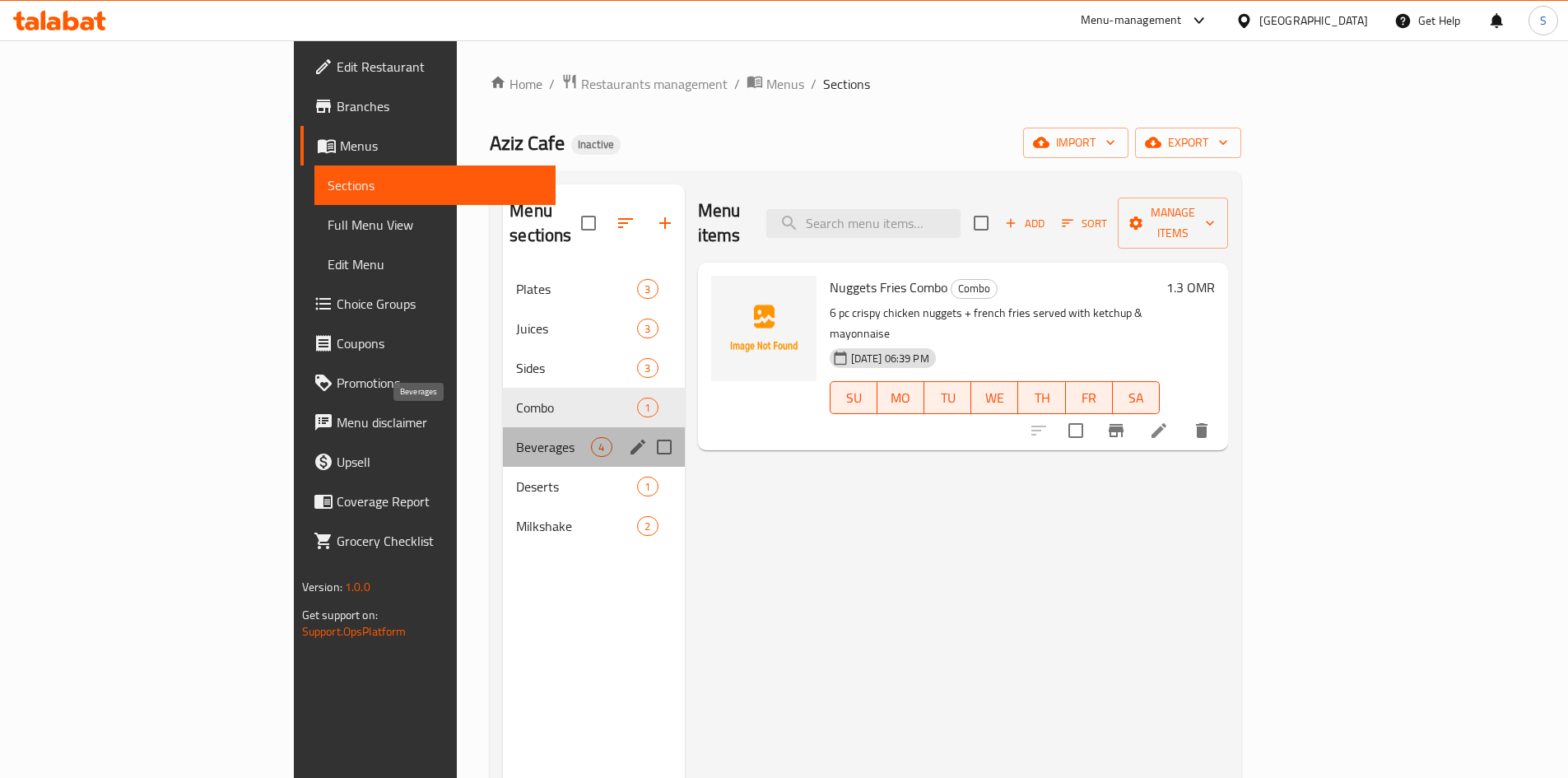
click at [517, 437] on span "Beverages" at bounding box center [553, 446] width 75 height 19
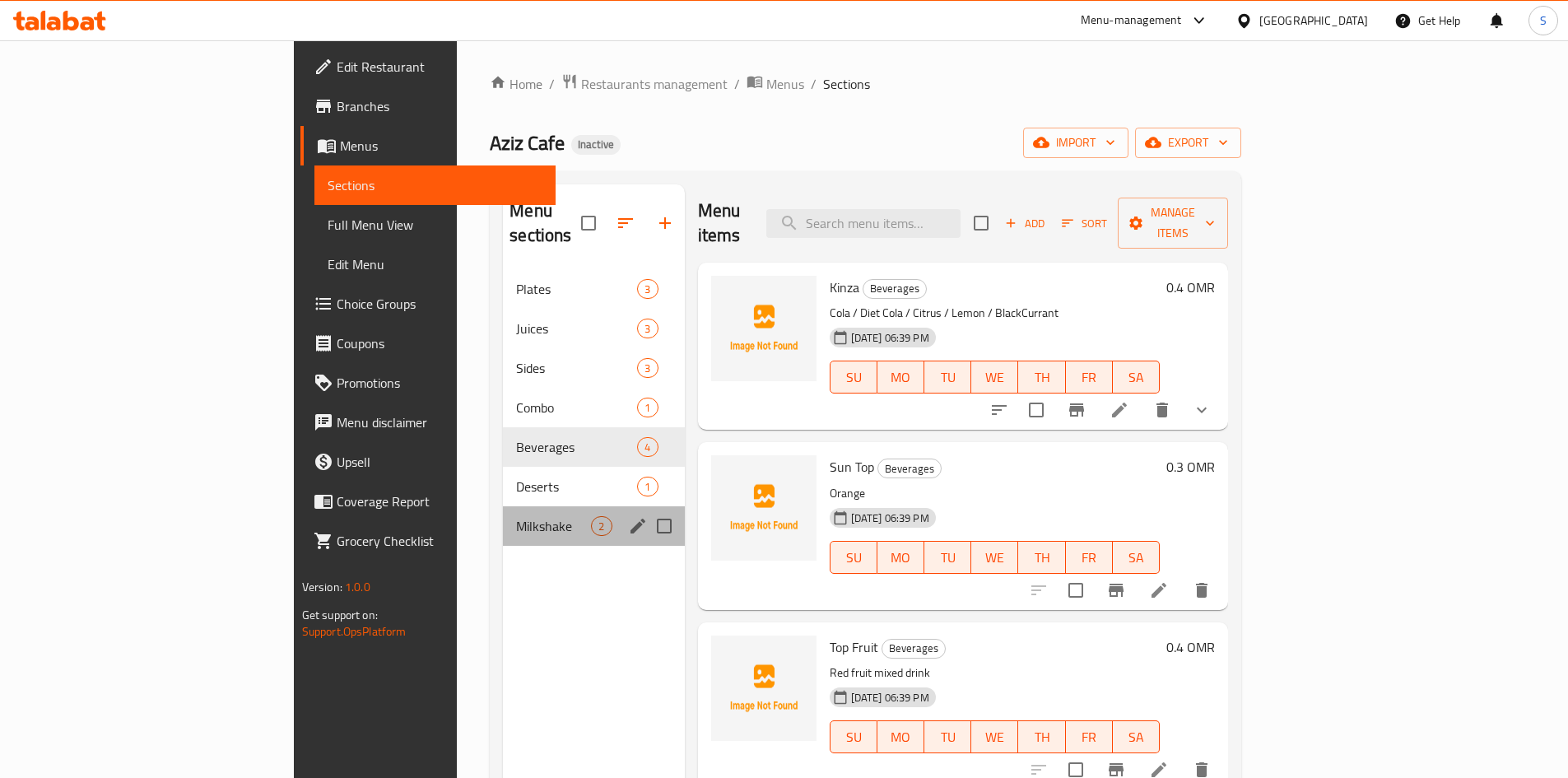
click at [503, 506] on div "Milkshake 2" at bounding box center [593, 526] width 181 height 40
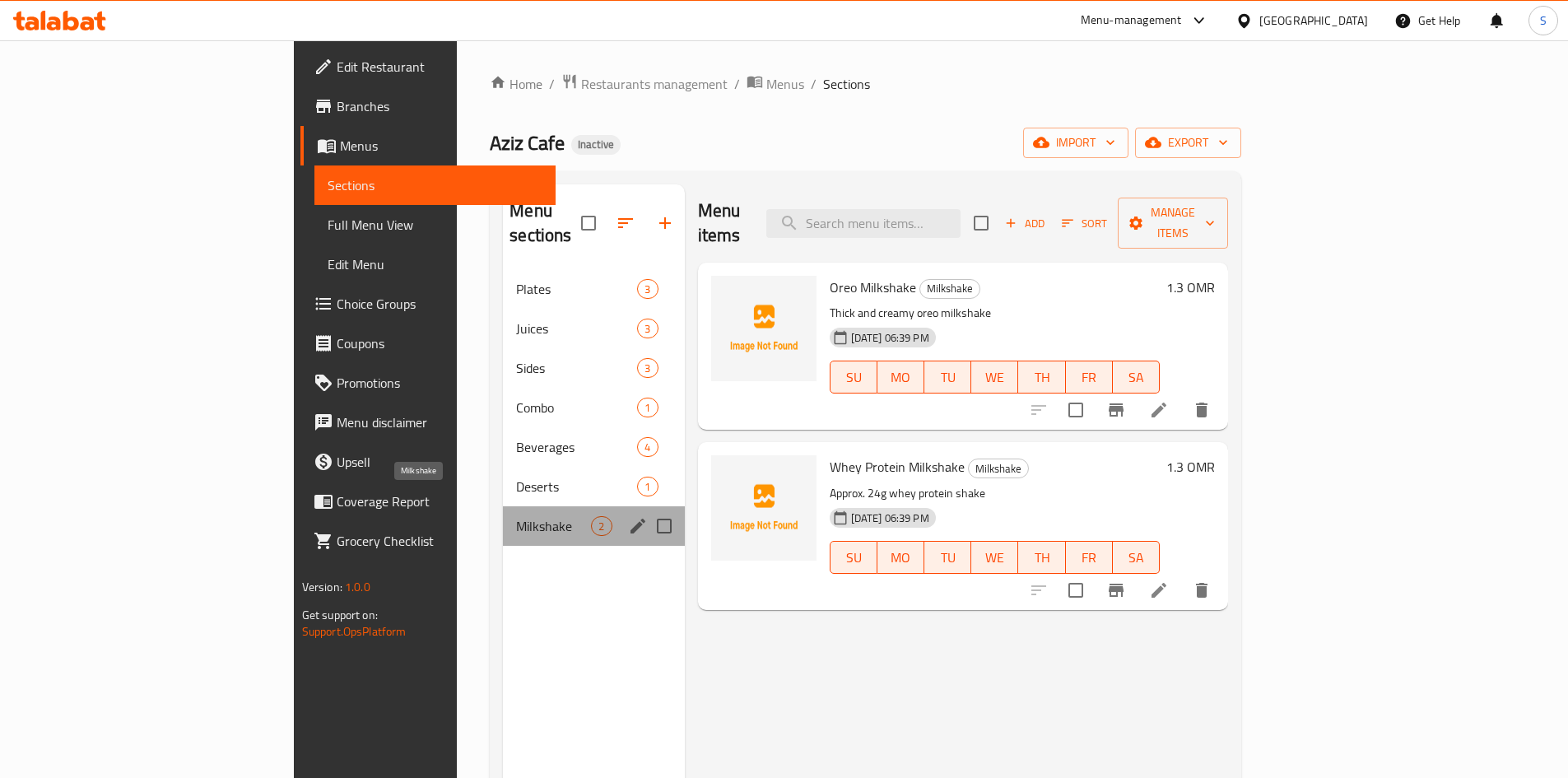
click at [517, 517] on span "Milkshake" at bounding box center [553, 526] width 75 height 19
click at [517, 437] on span "Beverages" at bounding box center [553, 446] width 75 height 19
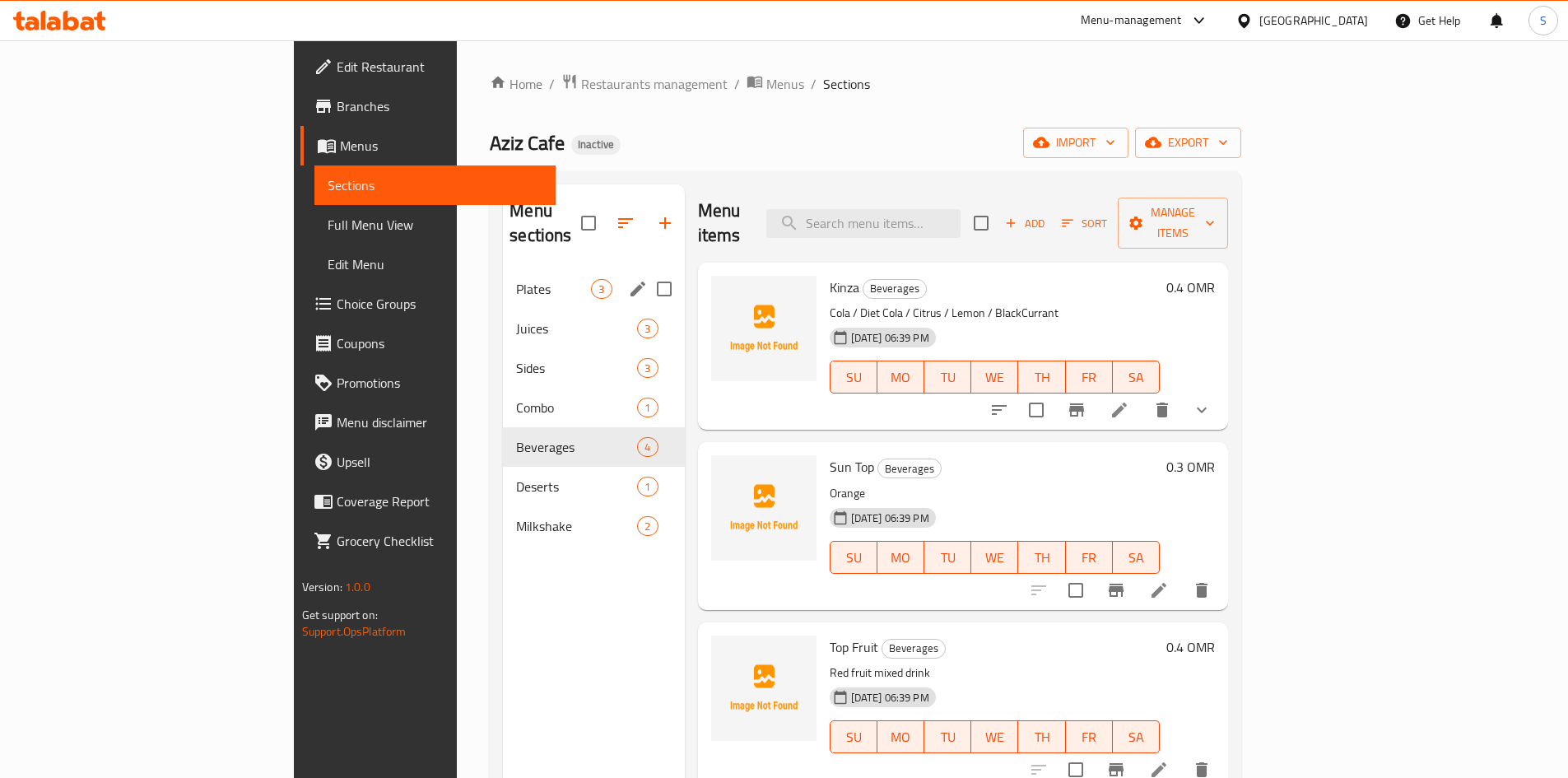
click at [503, 269] on div "Plates 3" at bounding box center [593, 288] width 181 height 40
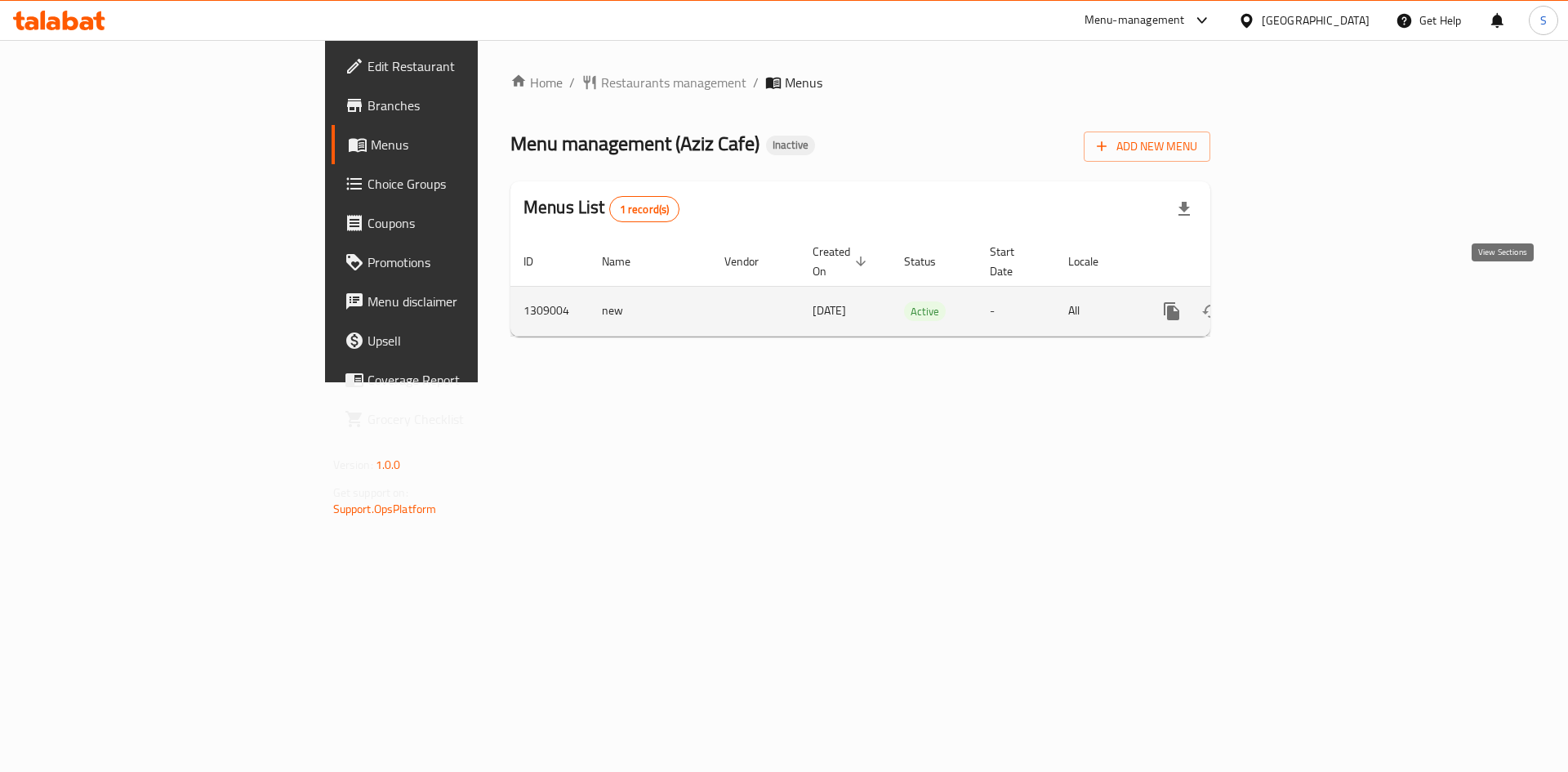
click at [1299, 302] on icon "enhanced table" at bounding box center [1288, 311] width 19 height 19
